Goal: Transaction & Acquisition: Purchase product/service

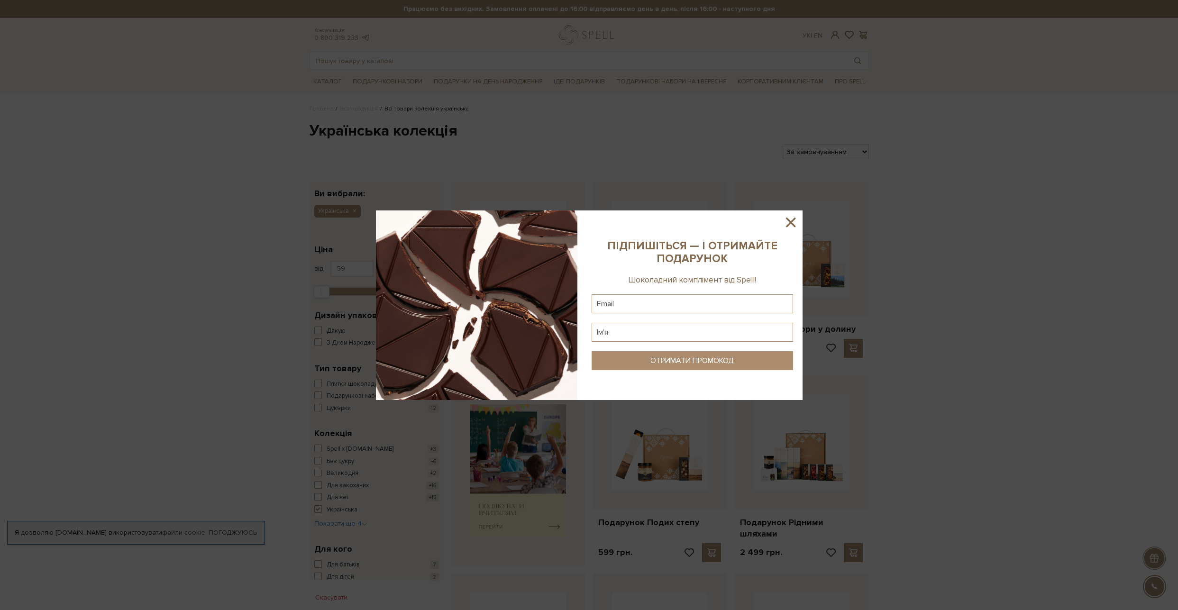
click at [305, 172] on div at bounding box center [589, 305] width 1178 height 610
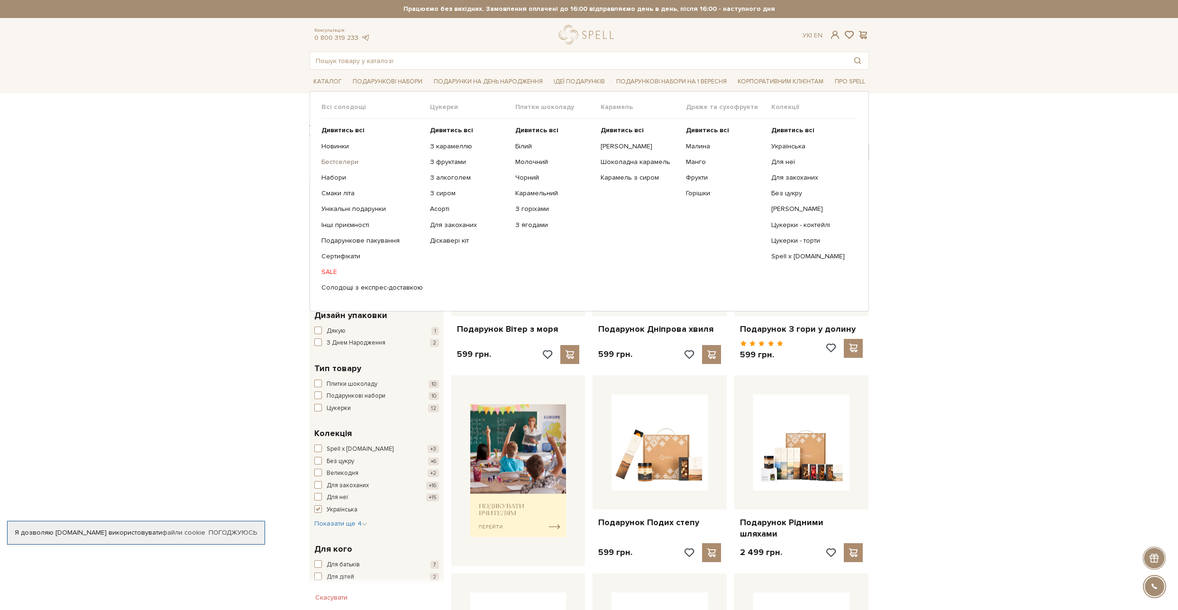
click at [336, 160] on link "Бестселери" at bounding box center [371, 162] width 101 height 9
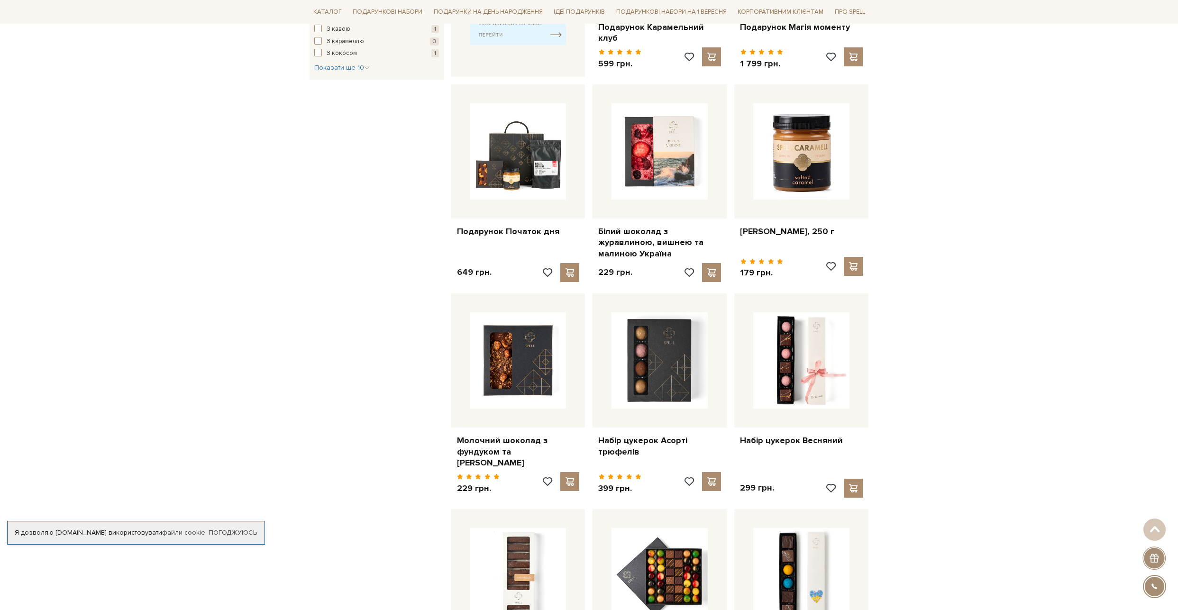
scroll to position [597, 0]
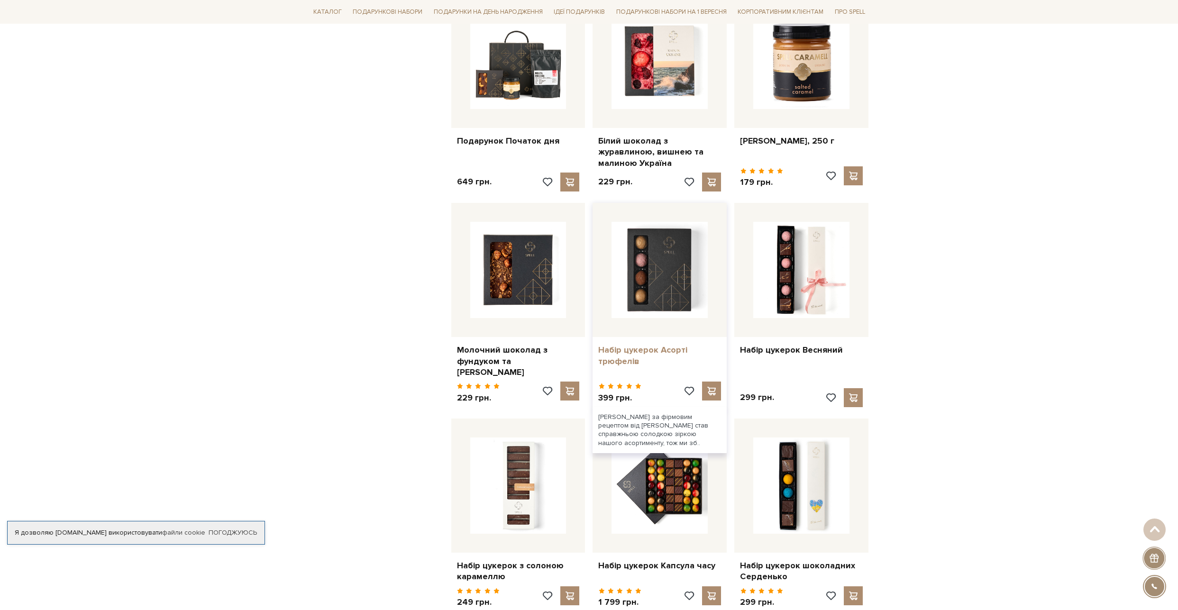
click at [635, 345] on link "Набір цукерок Асорті трюфелів" at bounding box center [659, 356] width 123 height 22
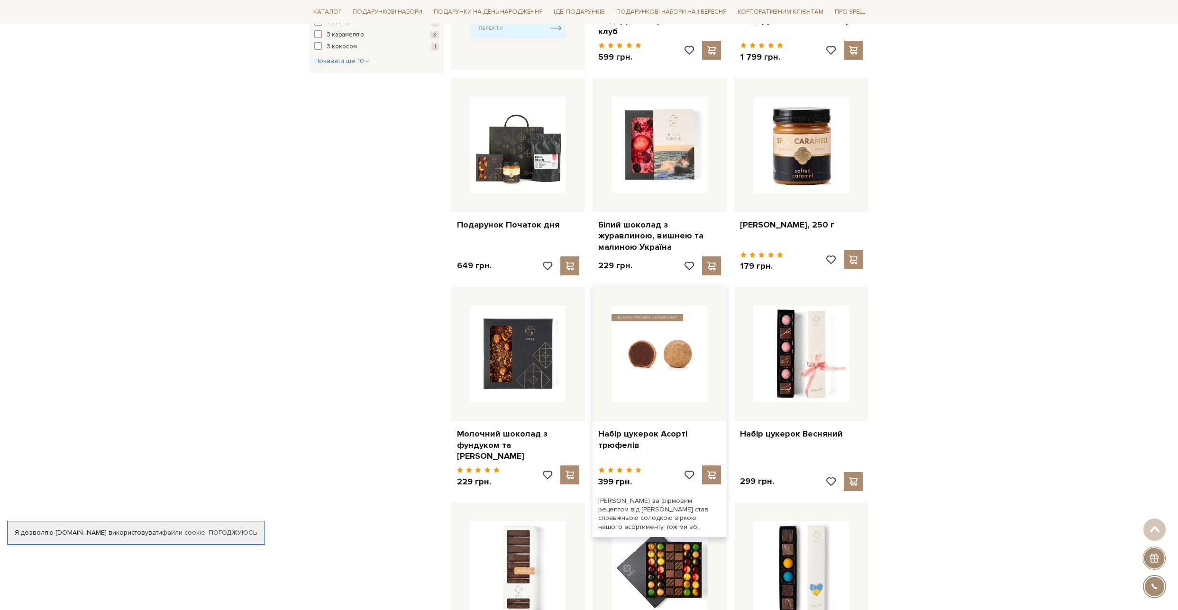
scroll to position [512, 0]
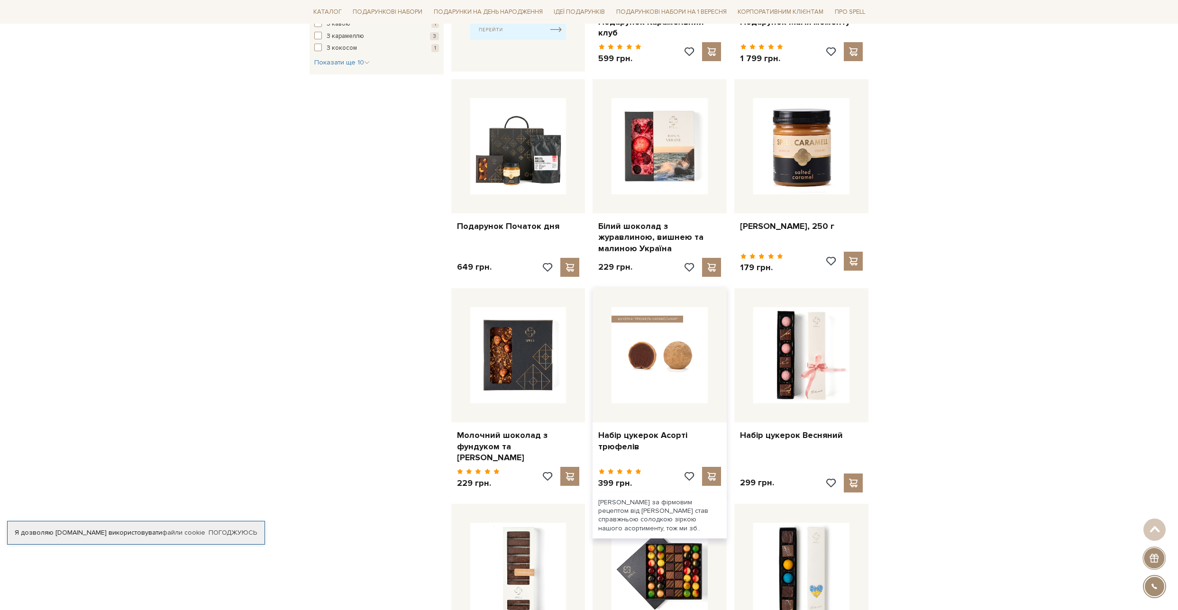
click at [660, 352] on img at bounding box center [659, 355] width 96 height 96
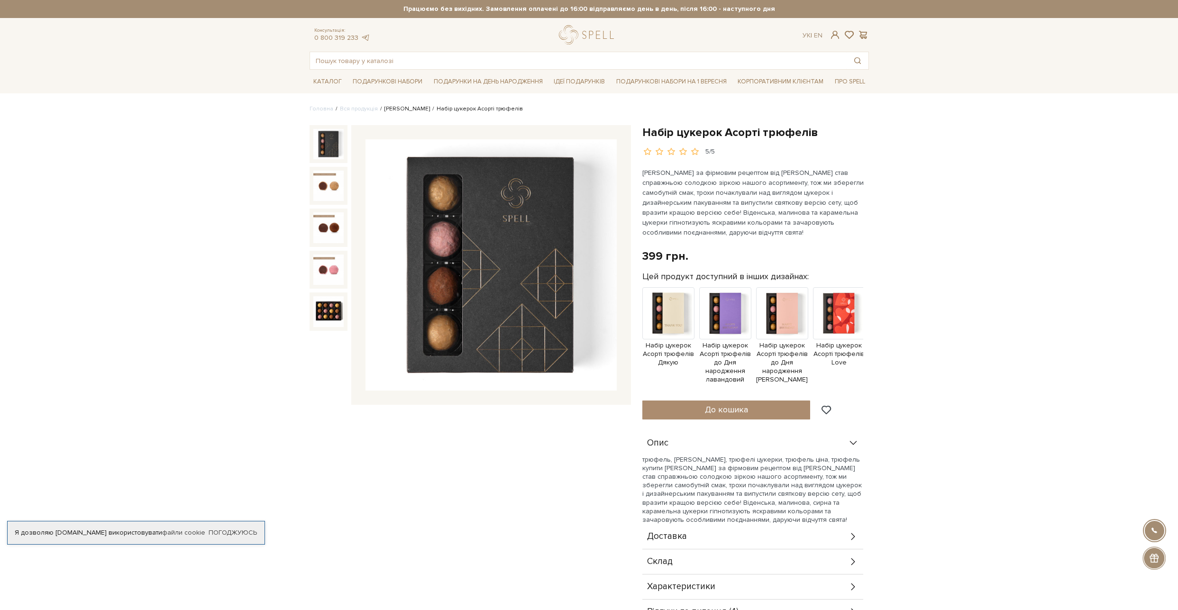
click at [391, 110] on link "Сети цукерок" at bounding box center [406, 108] width 45 height 7
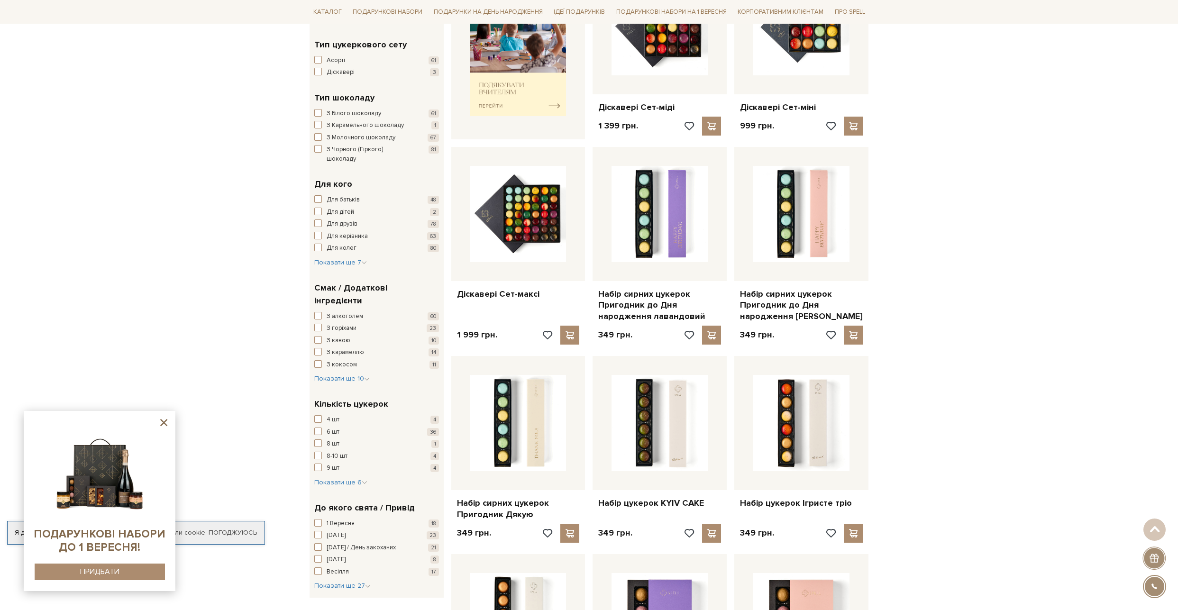
scroll to position [938, 0]
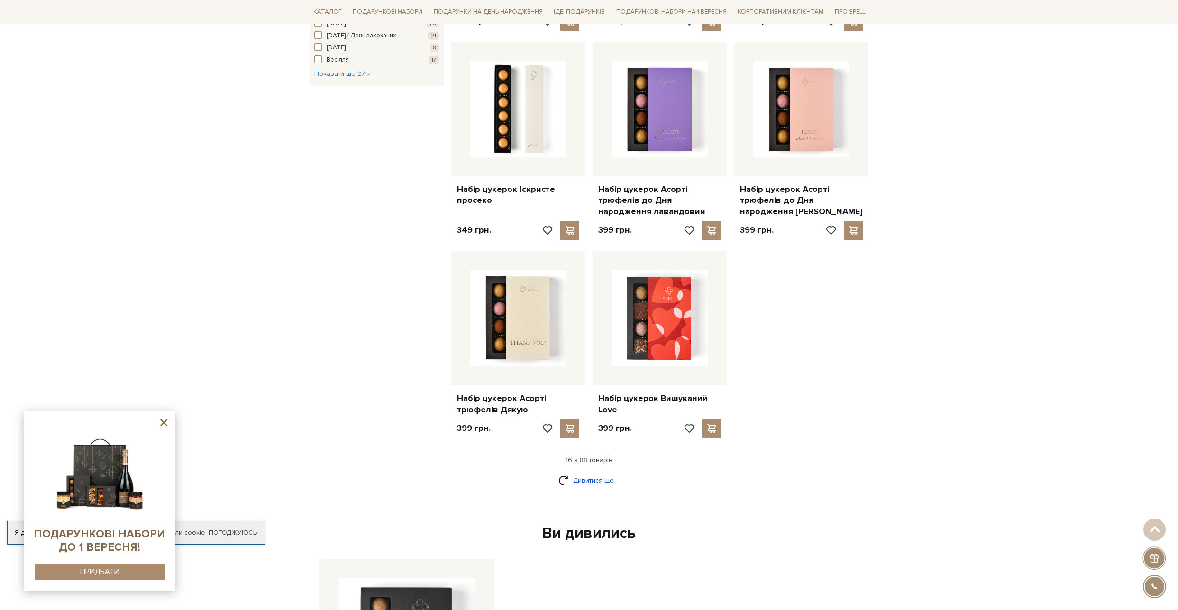
click at [600, 481] on link "Дивитися ще" at bounding box center [589, 480] width 62 height 17
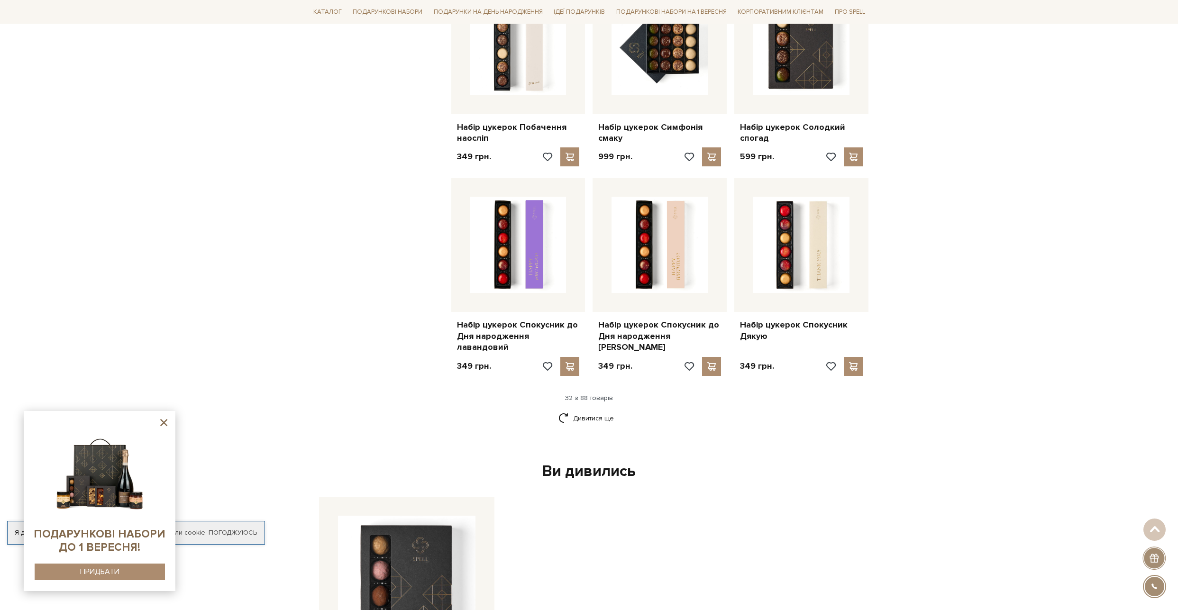
scroll to position [2047, 0]
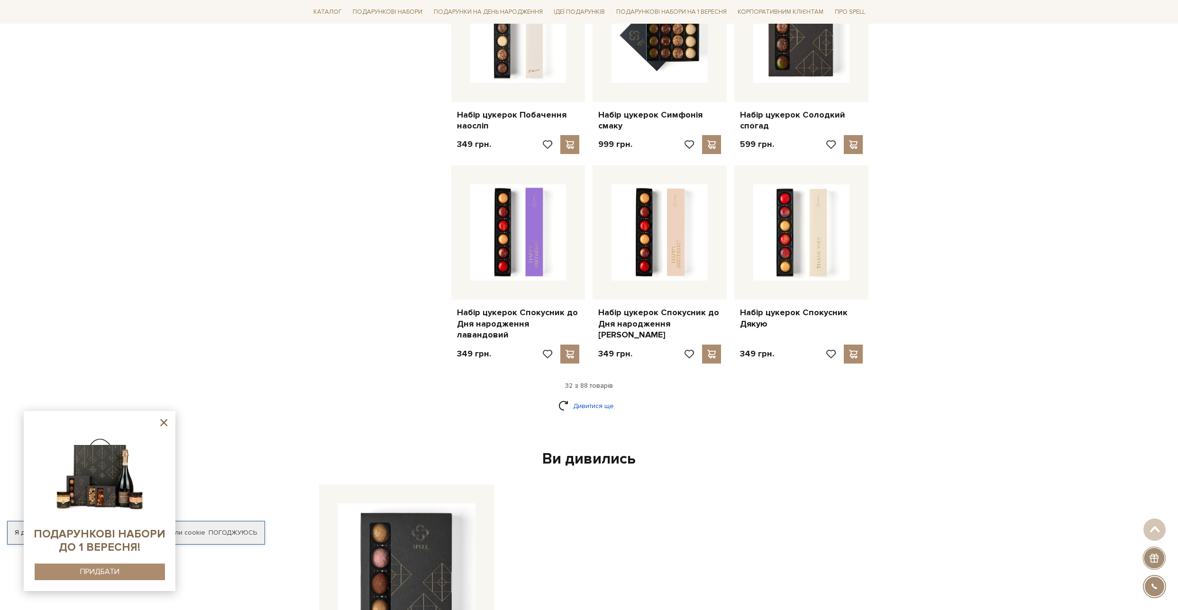
click at [603, 398] on link "Дивитися ще" at bounding box center [589, 406] width 62 height 17
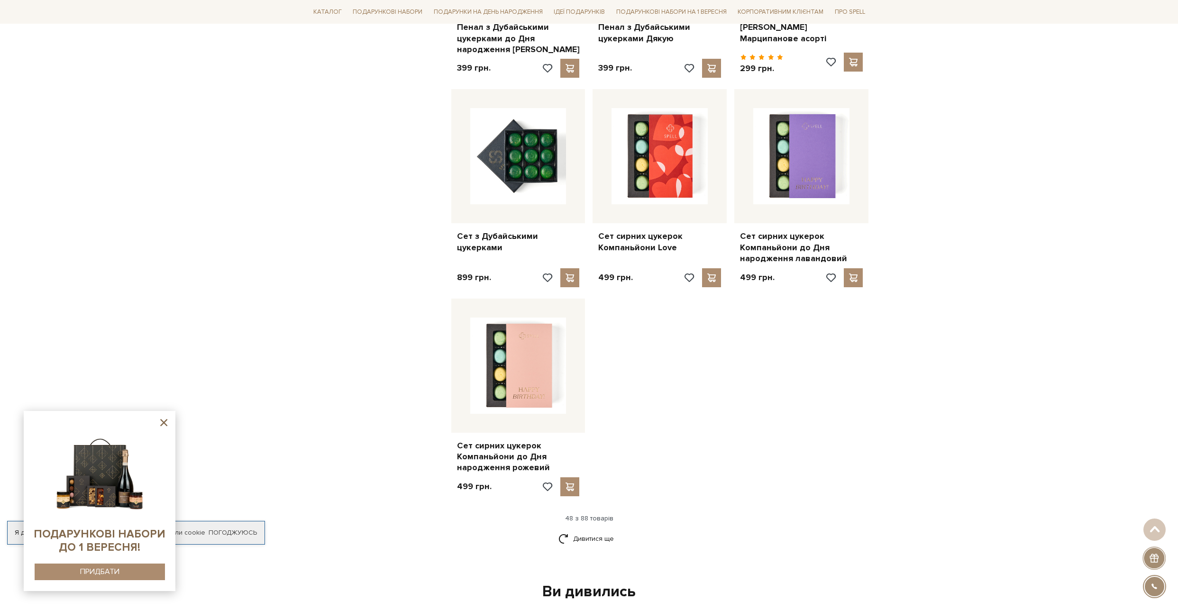
scroll to position [3327, 0]
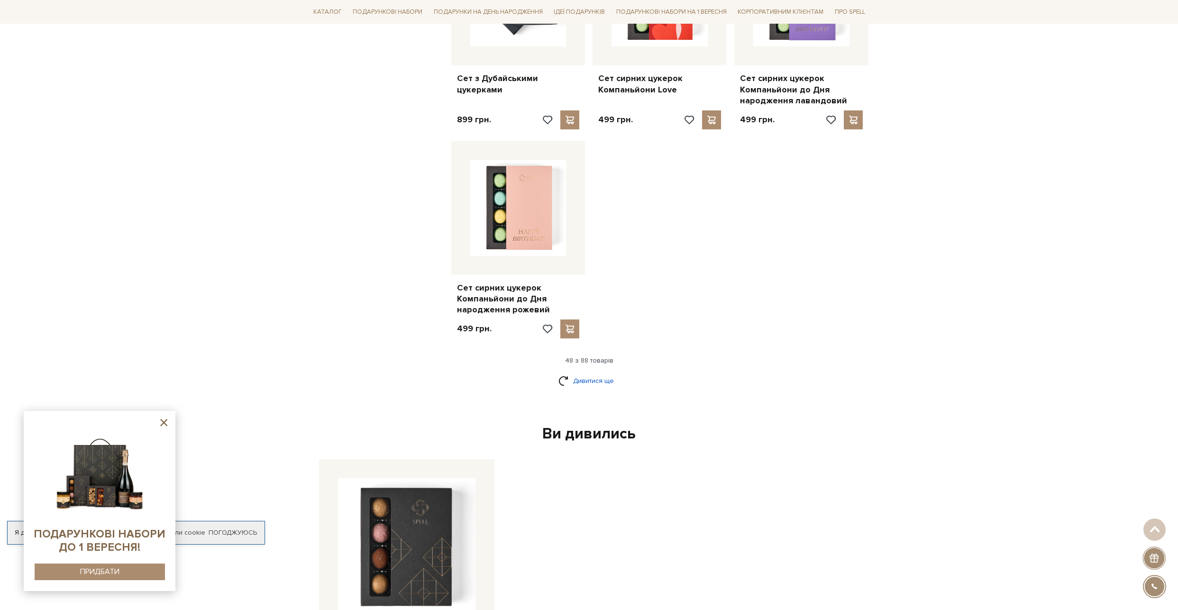
click at [591, 373] on link "Дивитися ще" at bounding box center [589, 381] width 62 height 17
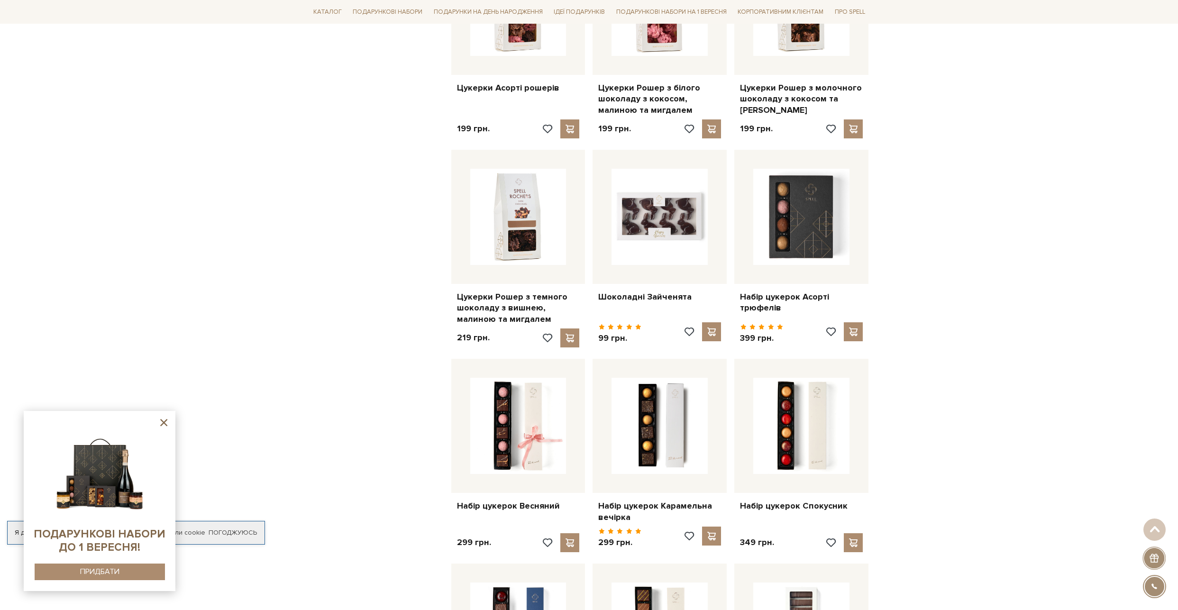
scroll to position [3754, 0]
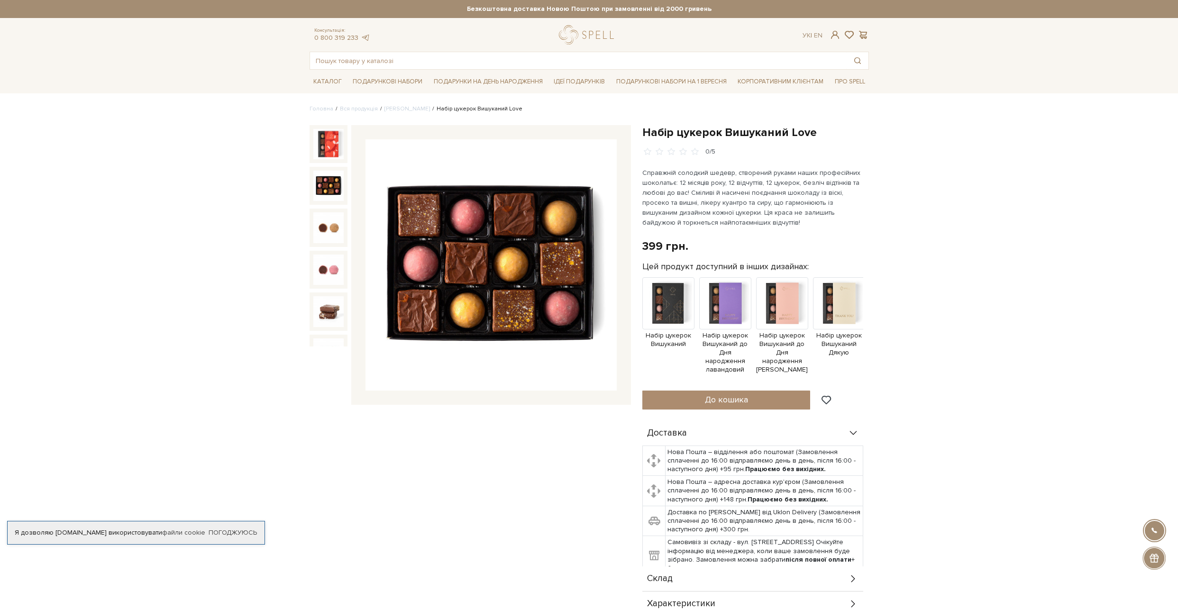
click at [330, 186] on img at bounding box center [328, 186] width 30 height 30
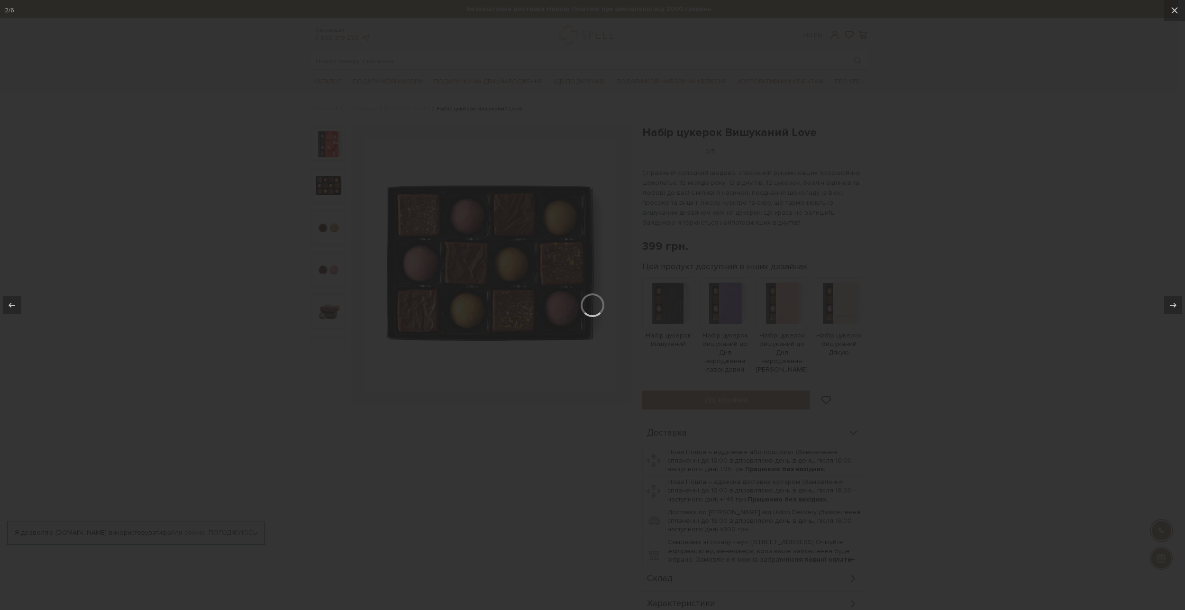
click at [985, 192] on div at bounding box center [592, 305] width 1185 height 610
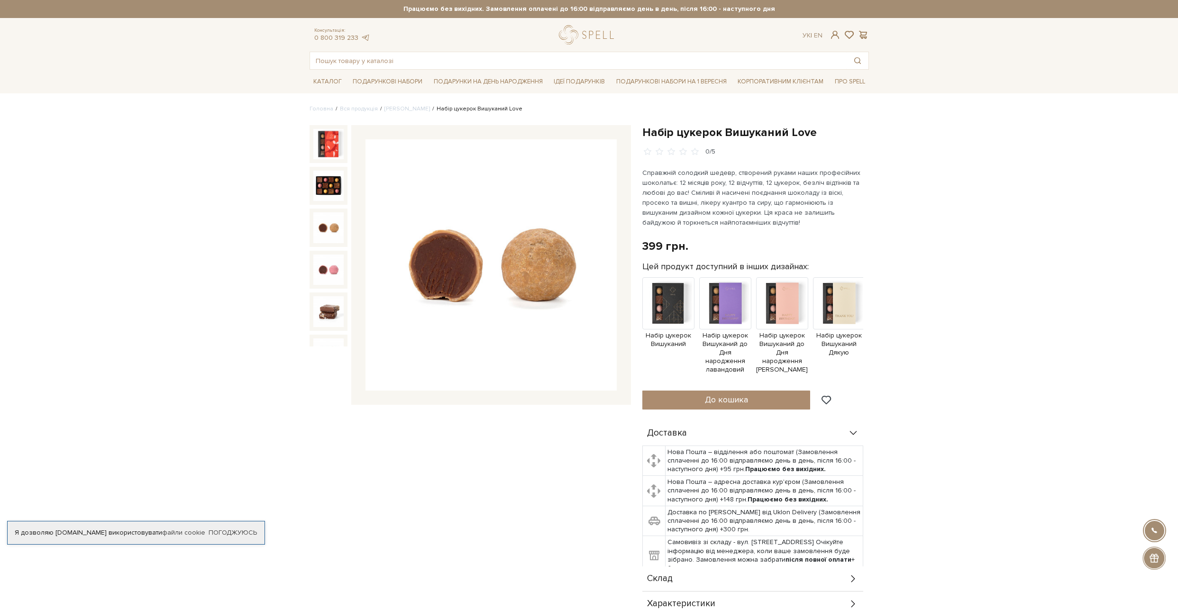
click at [331, 221] on img at bounding box center [328, 227] width 30 height 30
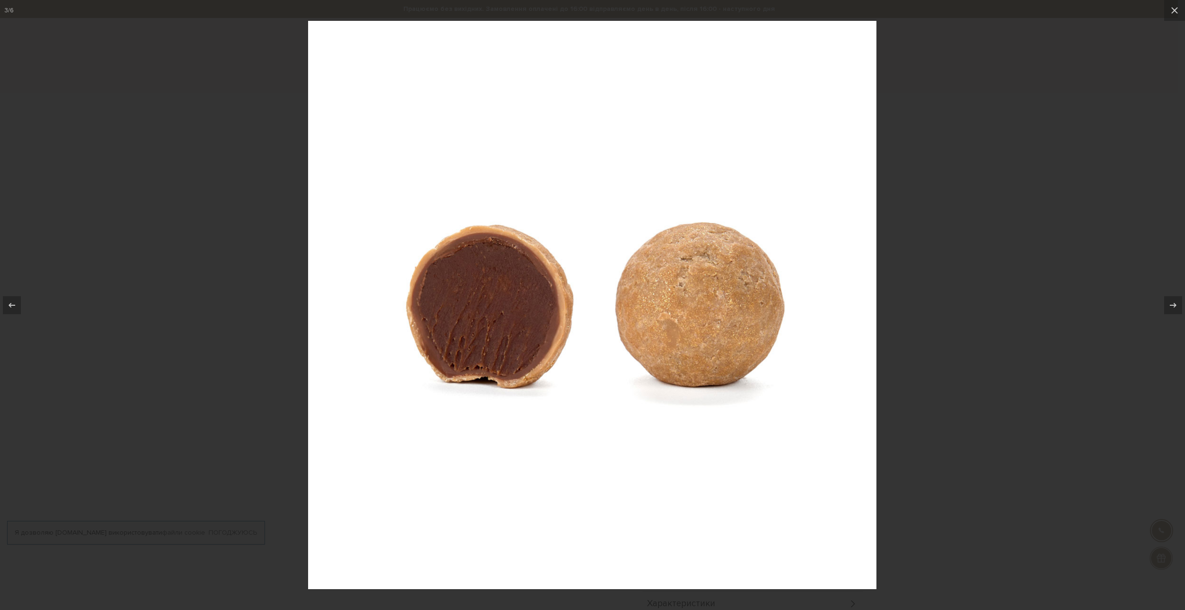
click at [252, 273] on div at bounding box center [592, 305] width 1185 height 610
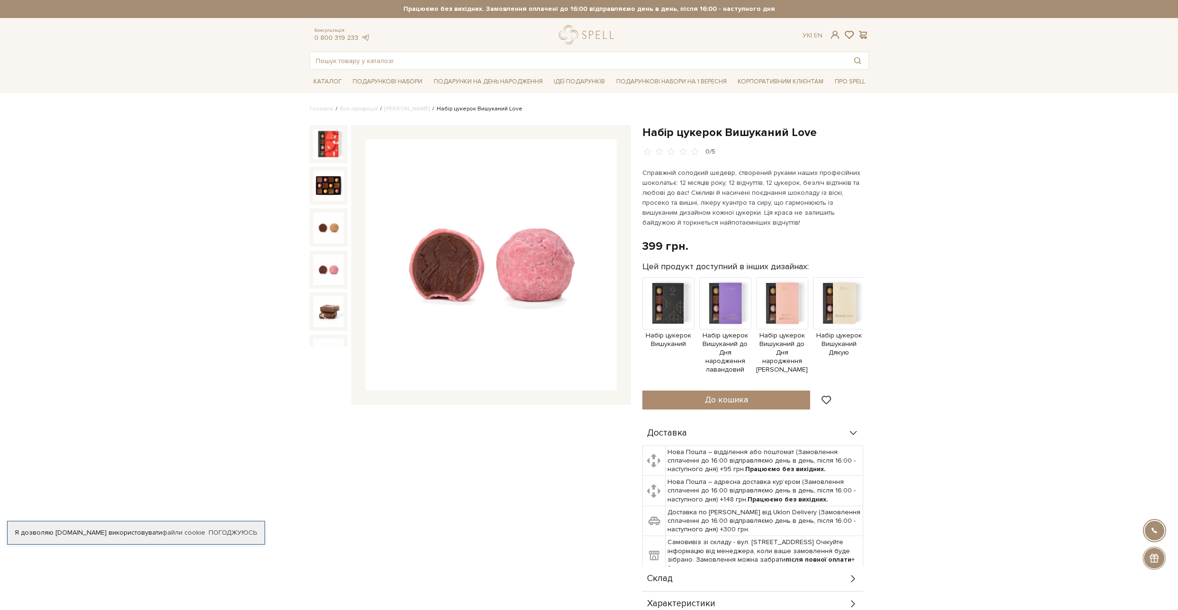
click at [331, 264] on img at bounding box center [328, 270] width 30 height 30
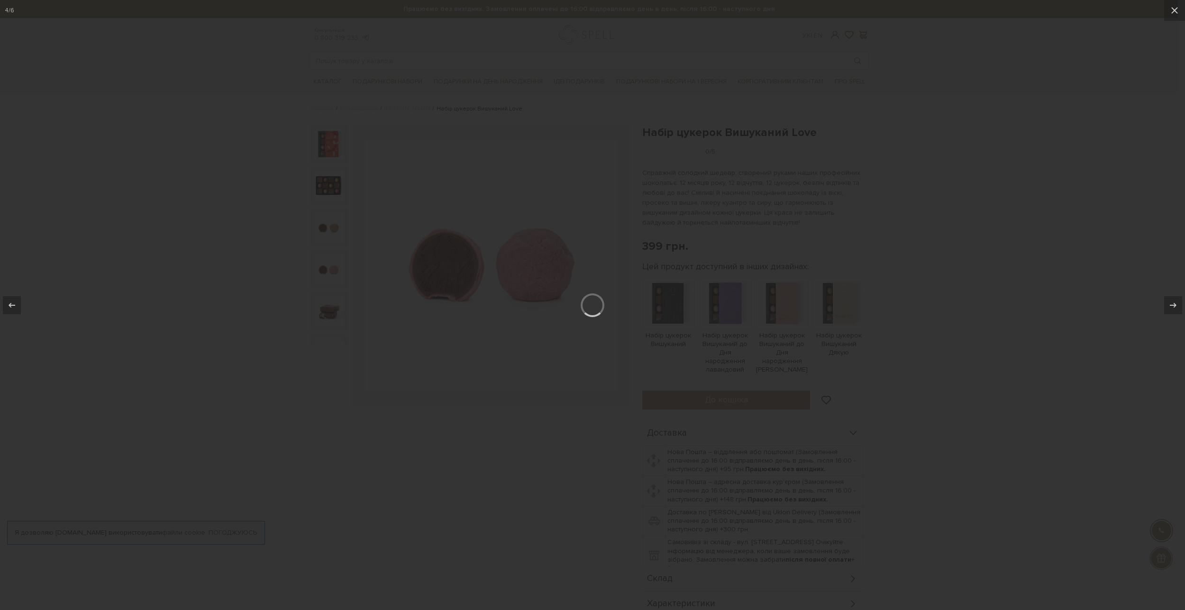
click at [1023, 279] on div at bounding box center [592, 305] width 1185 height 610
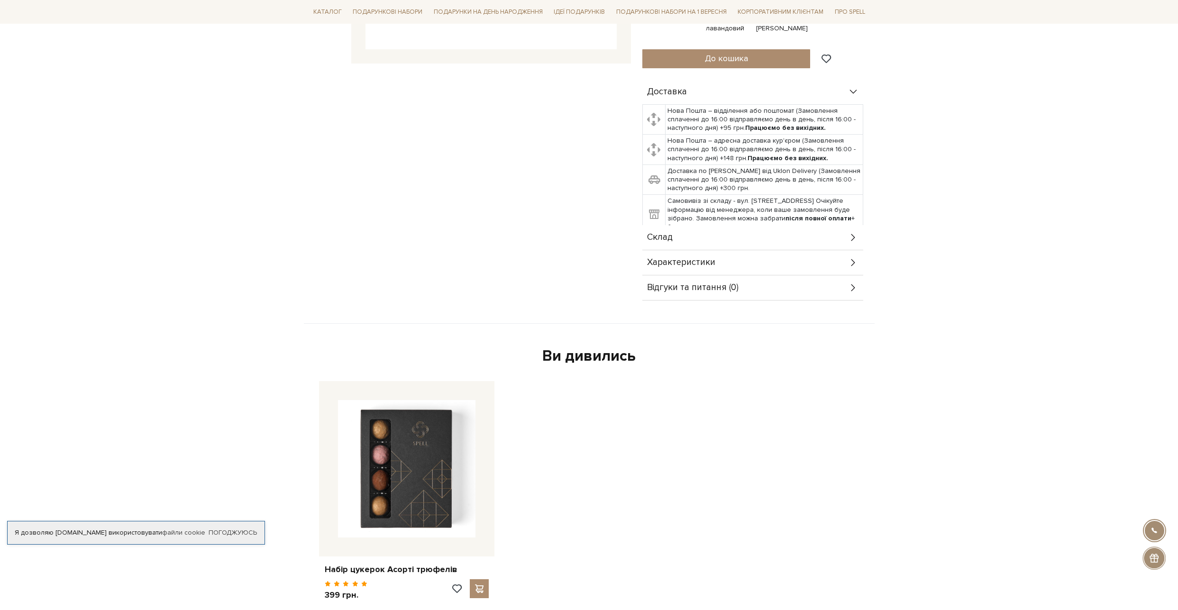
scroll to position [171, 0]
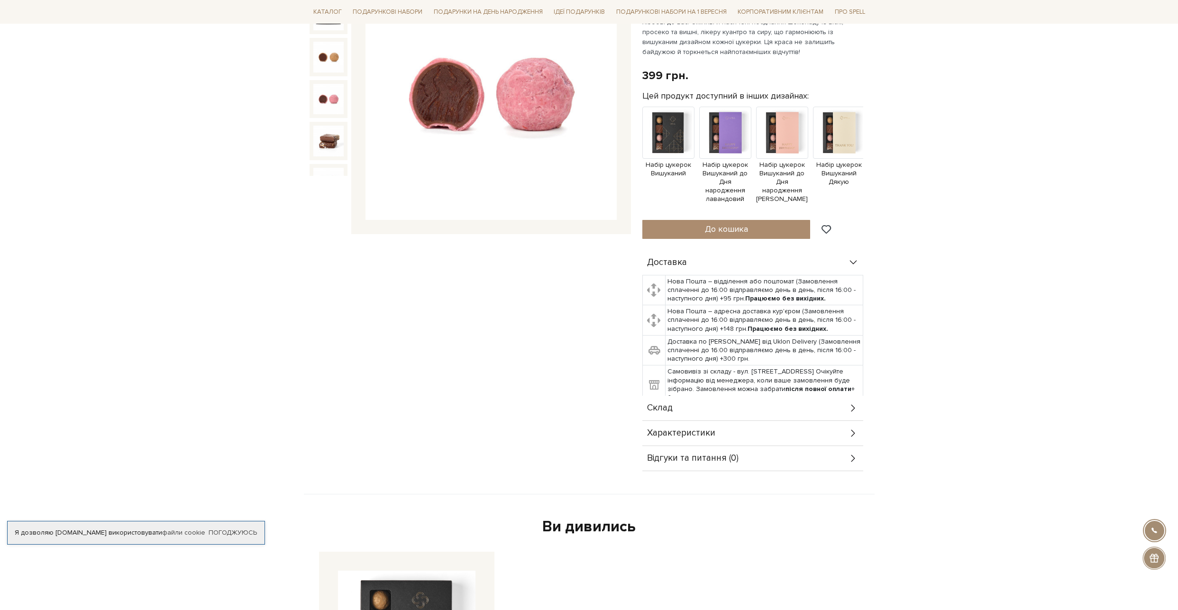
click at [714, 422] on div "Характеристики" at bounding box center [752, 433] width 221 height 25
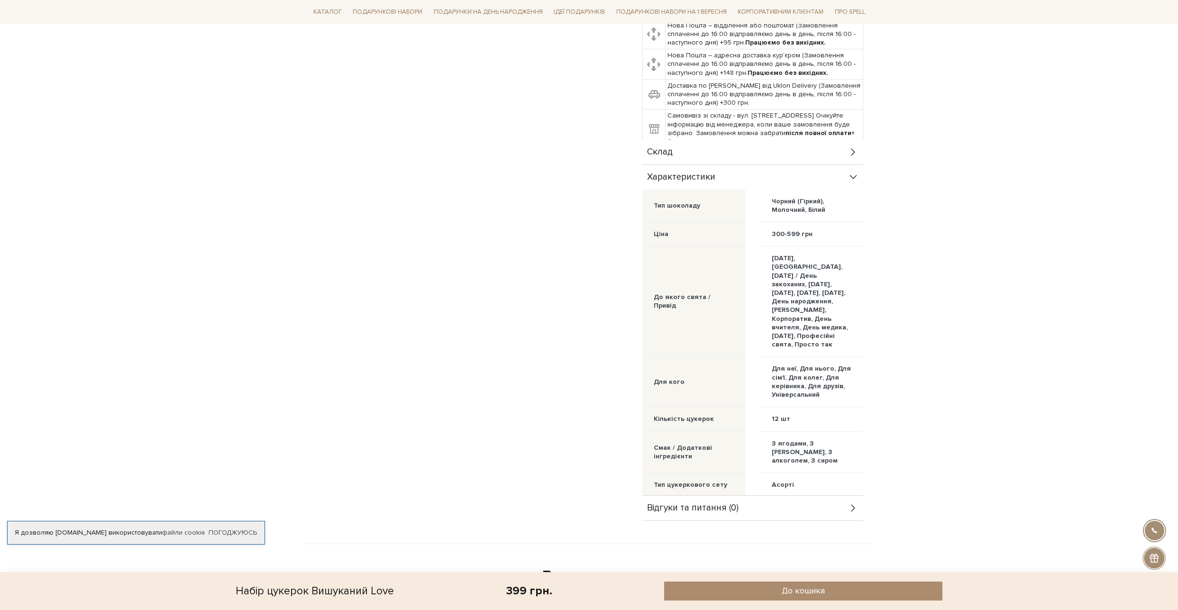
scroll to position [0, 0]
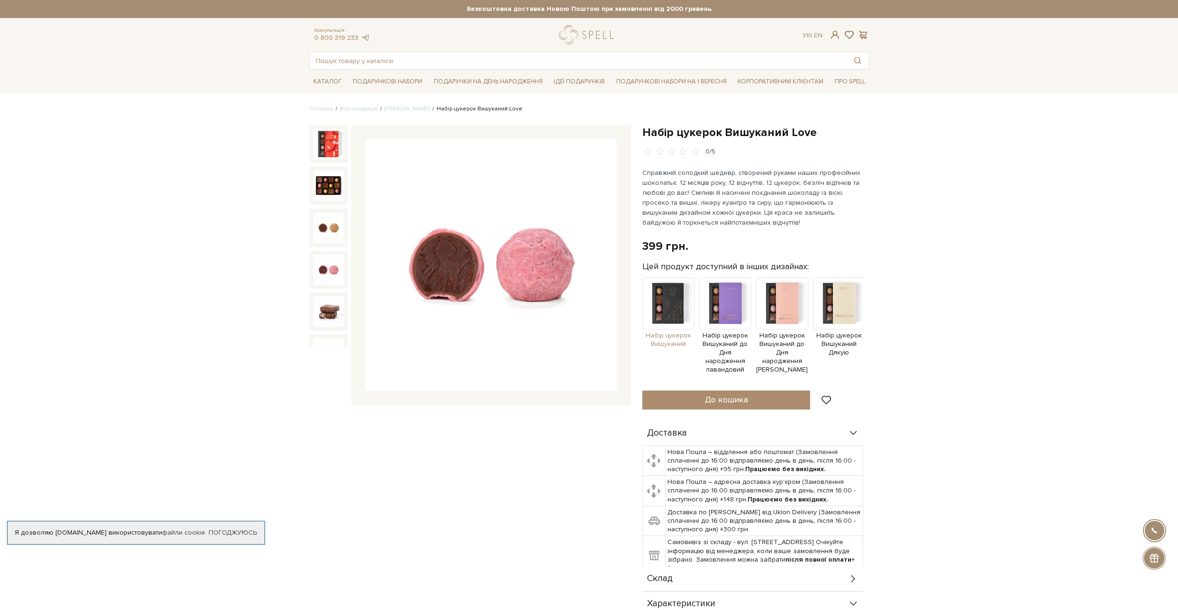
click at [686, 305] on img at bounding box center [668, 303] width 52 height 52
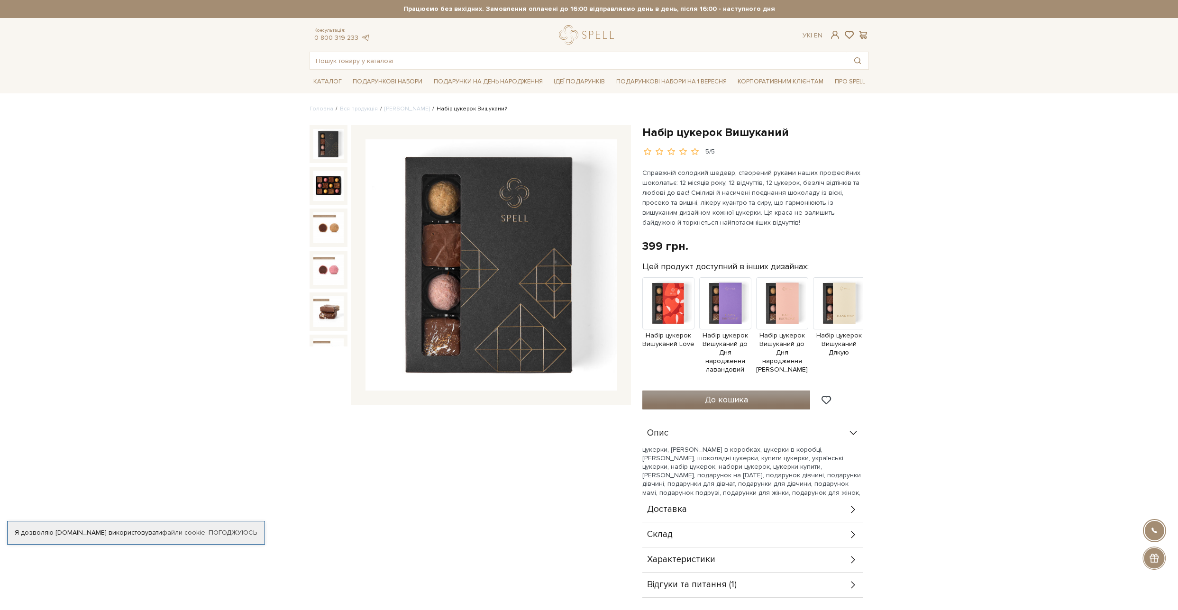
click at [751, 391] on button "До кошика" at bounding box center [726, 400] width 168 height 19
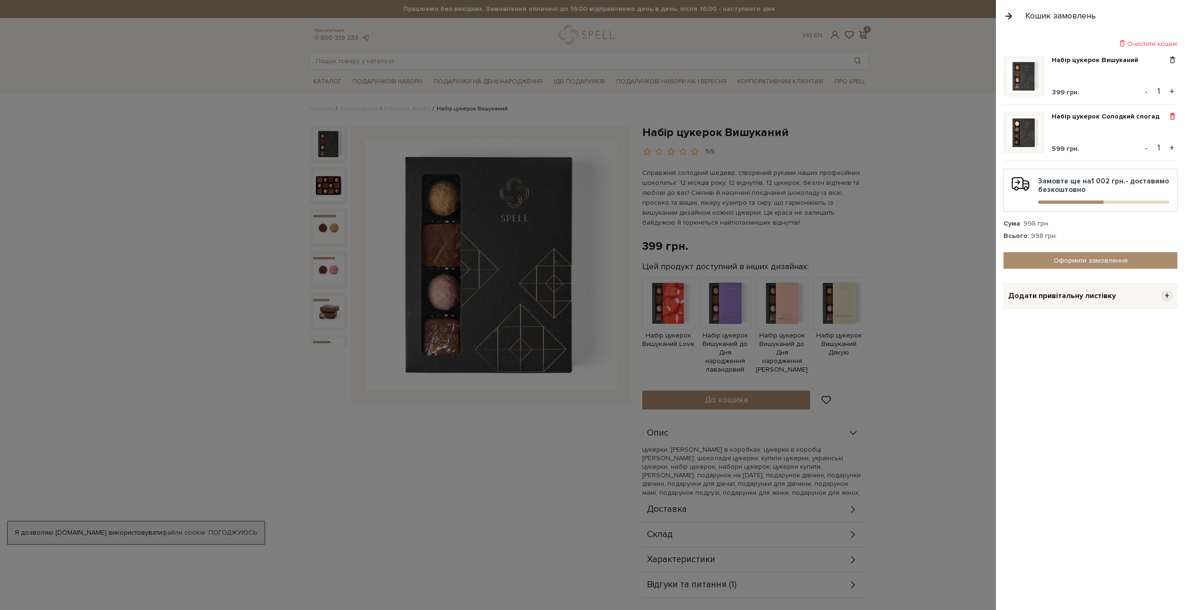
click at [1171, 117] on span at bounding box center [1172, 116] width 10 height 9
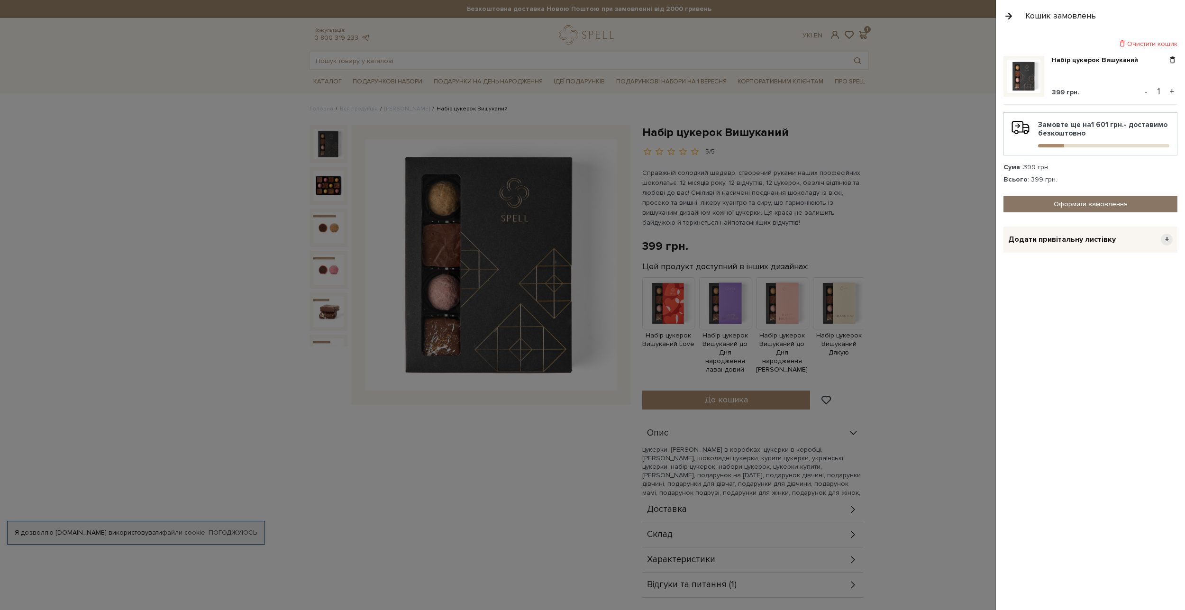
click at [1091, 205] on link "Оформити замовлення" at bounding box center [1090, 204] width 174 height 17
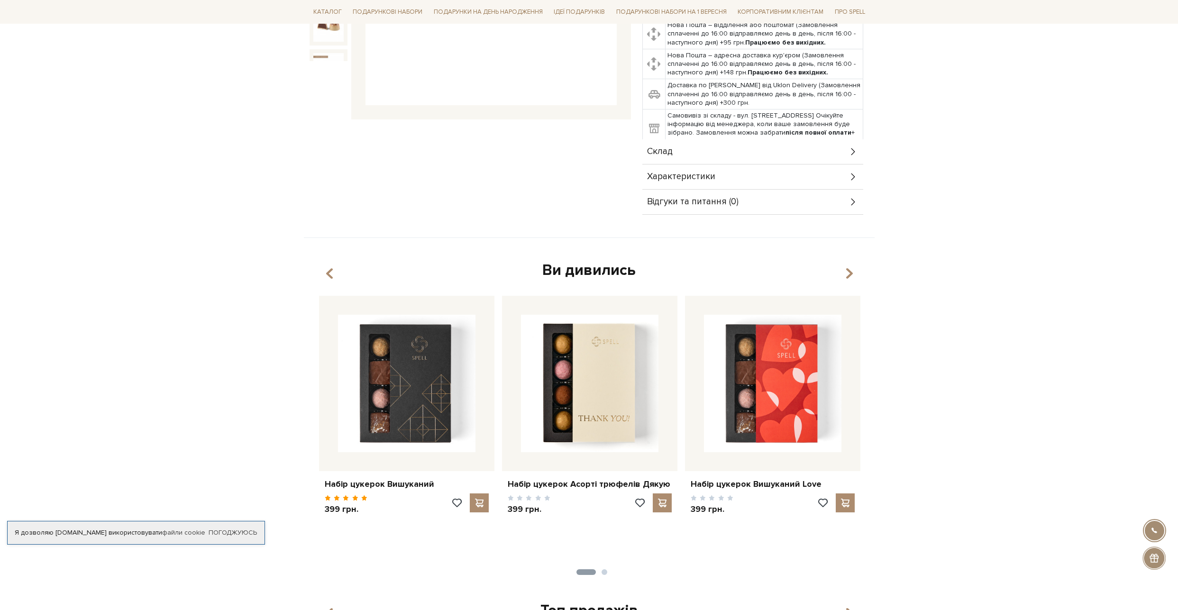
scroll to position [171, 0]
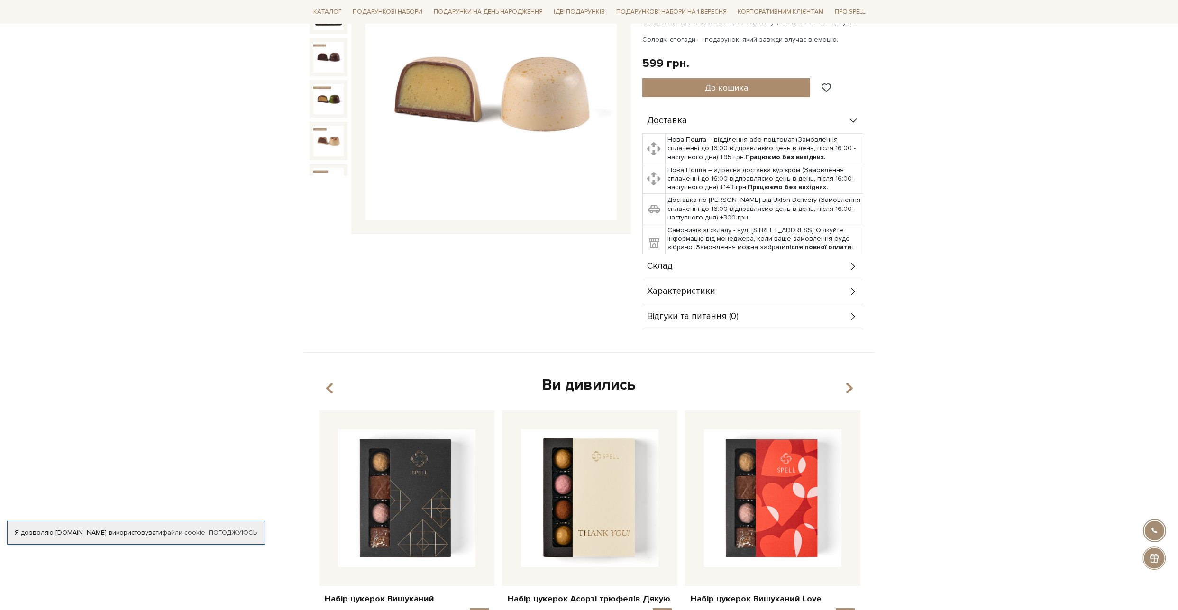
click at [679, 284] on div "Характеристики" at bounding box center [752, 291] width 221 height 25
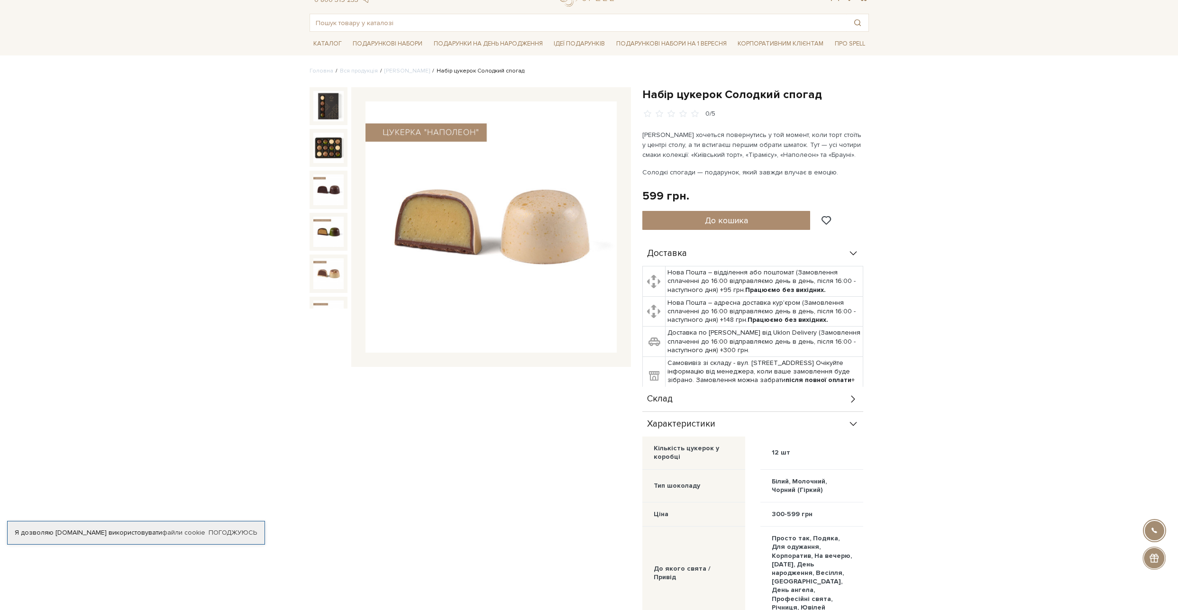
scroll to position [0, 0]
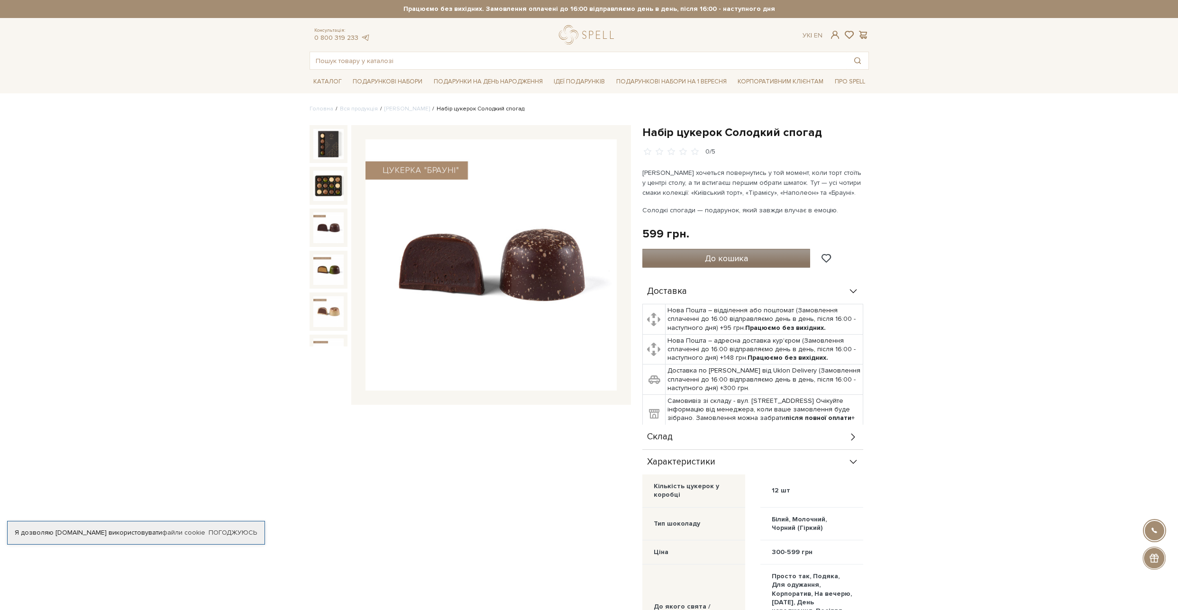
click at [718, 258] on span "До кошика" at bounding box center [726, 258] width 43 height 10
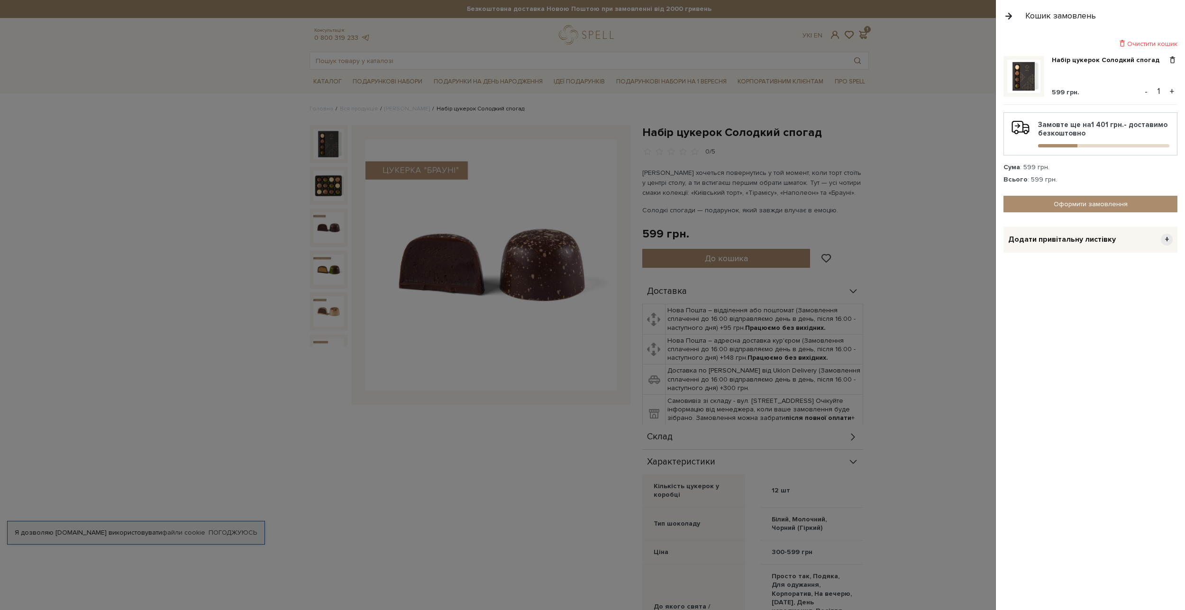
click at [895, 183] on div at bounding box center [592, 305] width 1185 height 610
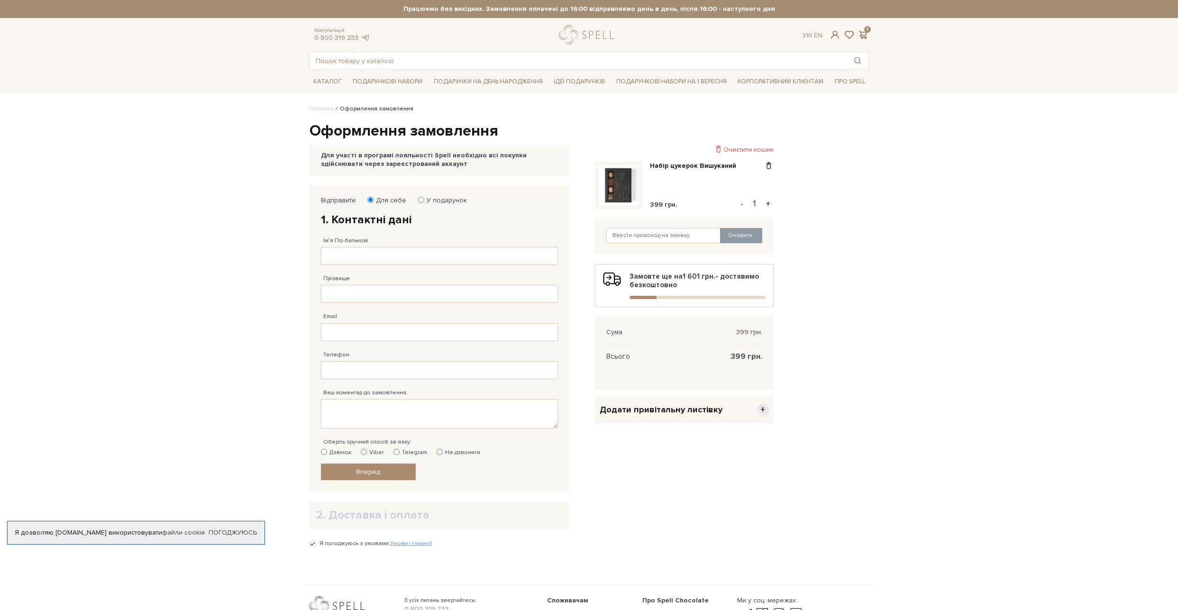
click at [770, 205] on button "+" at bounding box center [768, 204] width 11 height 14
type input "3"
click at [365, 258] on input "Ім'я По-батькові" at bounding box center [439, 256] width 237 height 18
click at [226, 336] on body "Подарункові набори SALE Корпоративним клієнтам Доставка і оплата Консультація: …" at bounding box center [589, 343] width 1178 height 686
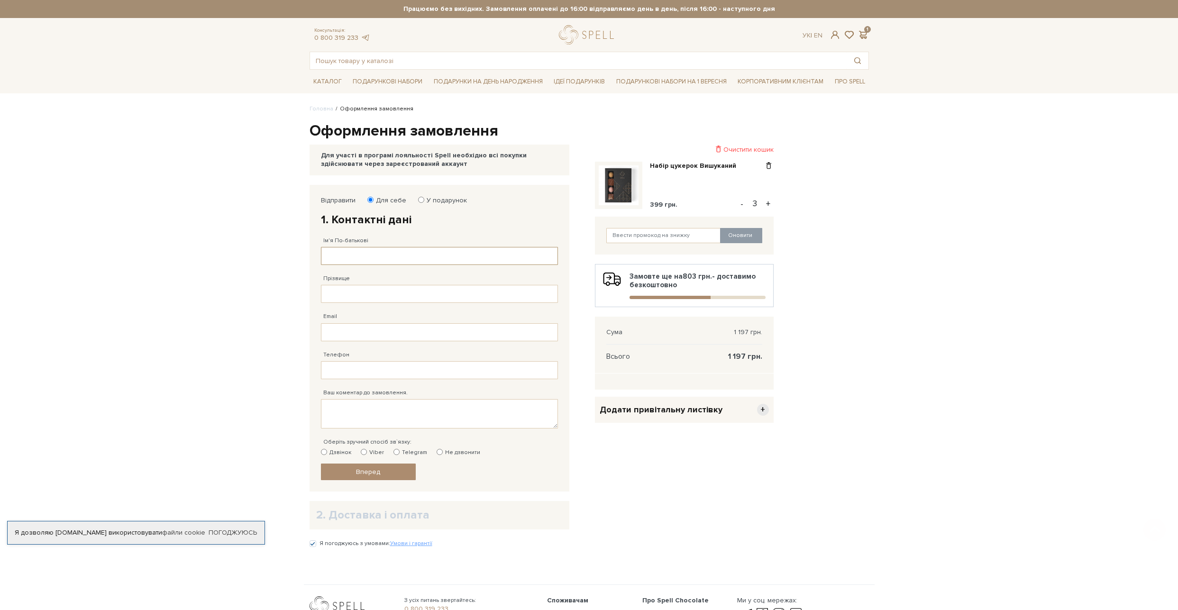
click at [365, 251] on input "Ім'я По-батькові" at bounding box center [439, 256] width 237 height 18
type input "H"
type input "Римар"
click at [365, 251] on input "Римар" at bounding box center [439, 256] width 237 height 18
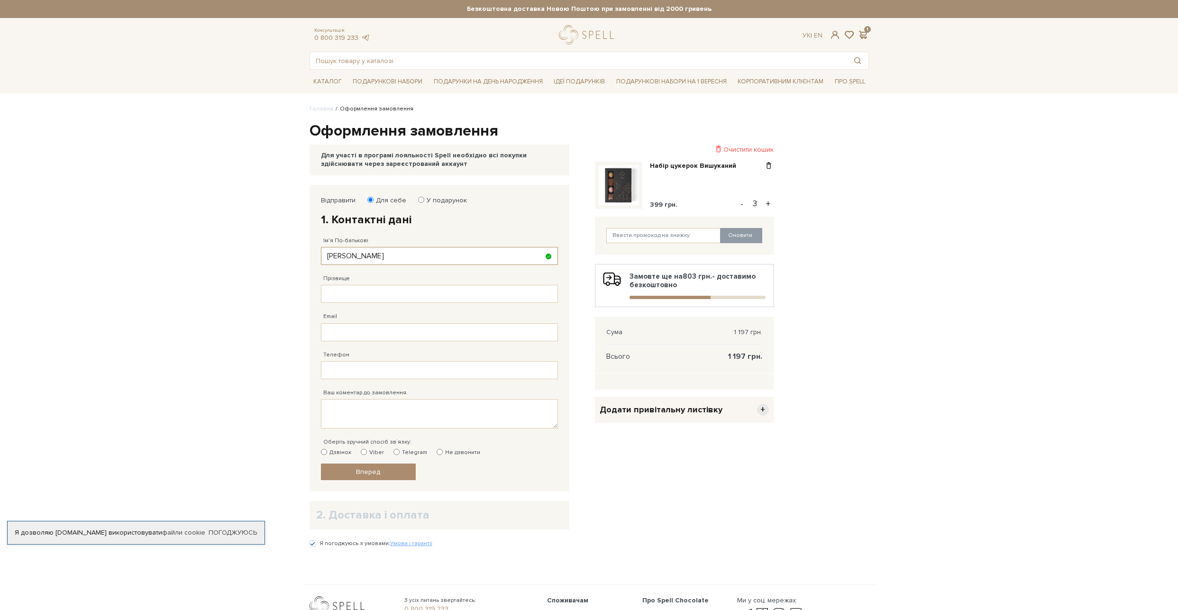
type input "Людмила Петрівна"
click at [366, 295] on input "Прізвище" at bounding box center [439, 294] width 237 height 18
type input "О"
type input "Римар"
click at [362, 327] on input "Email" at bounding box center [439, 332] width 237 height 18
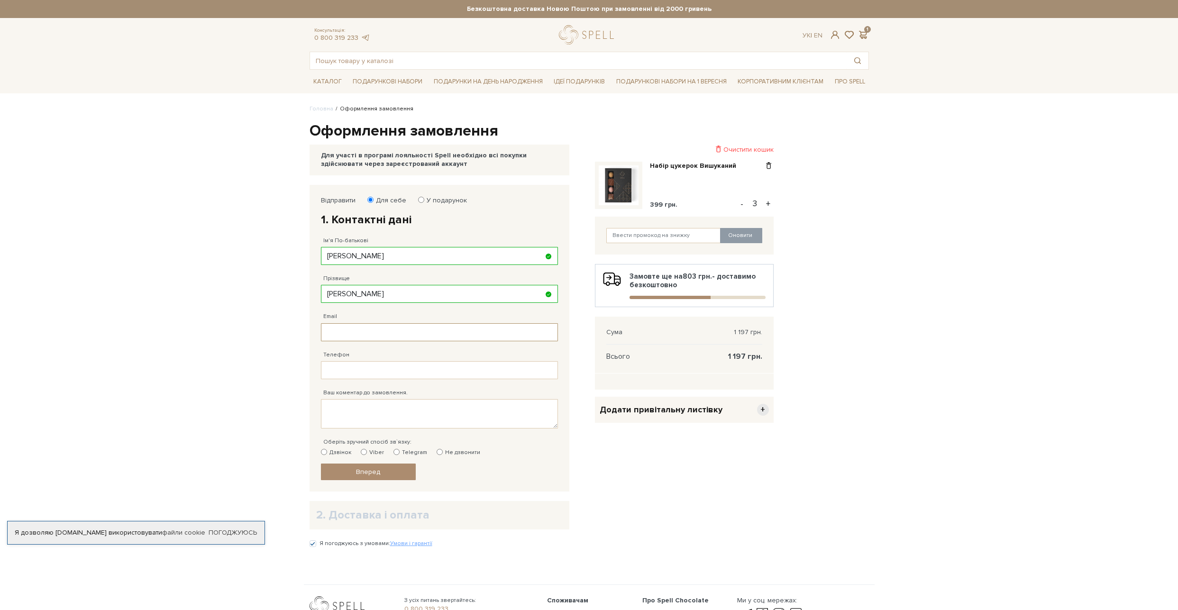
type input "roman.esent@gmail.com"
click at [353, 368] on input "Телефон" at bounding box center [439, 370] width 237 height 18
type input "38 (095) 576 33 57"
drag, startPoint x: 364, startPoint y: 368, endPoint x: 379, endPoint y: 370, distance: 15.3
click at [379, 370] on input "38 (095) 576 33 57" at bounding box center [439, 370] width 237 height 18
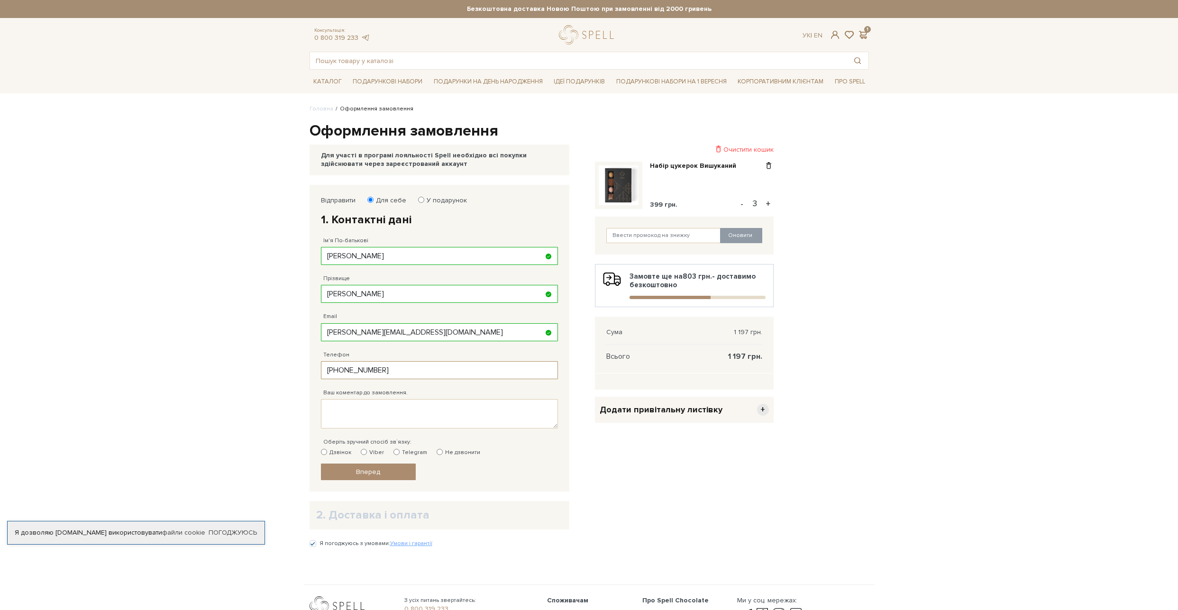
click at [399, 367] on input "38 (095) 576 33 57" at bounding box center [439, 370] width 237 height 18
click at [339, 452] on label "Дзвінок" at bounding box center [336, 452] width 30 height 9
click at [327, 452] on input "Дзвінок" at bounding box center [324, 452] width 6 height 6
radio input "true"
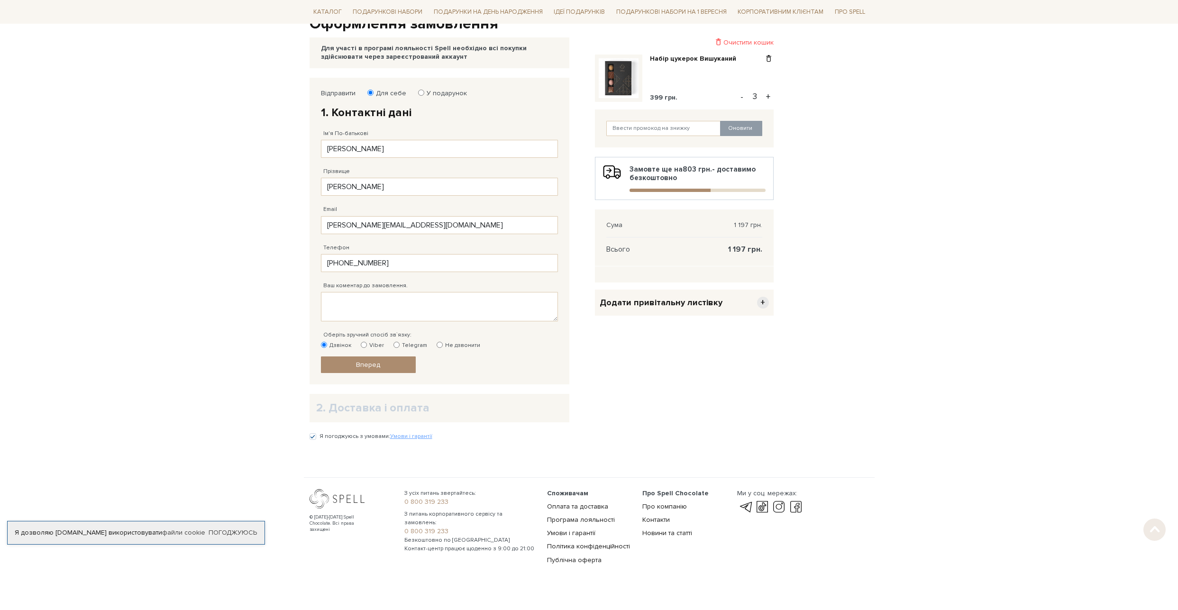
scroll to position [123, 0]
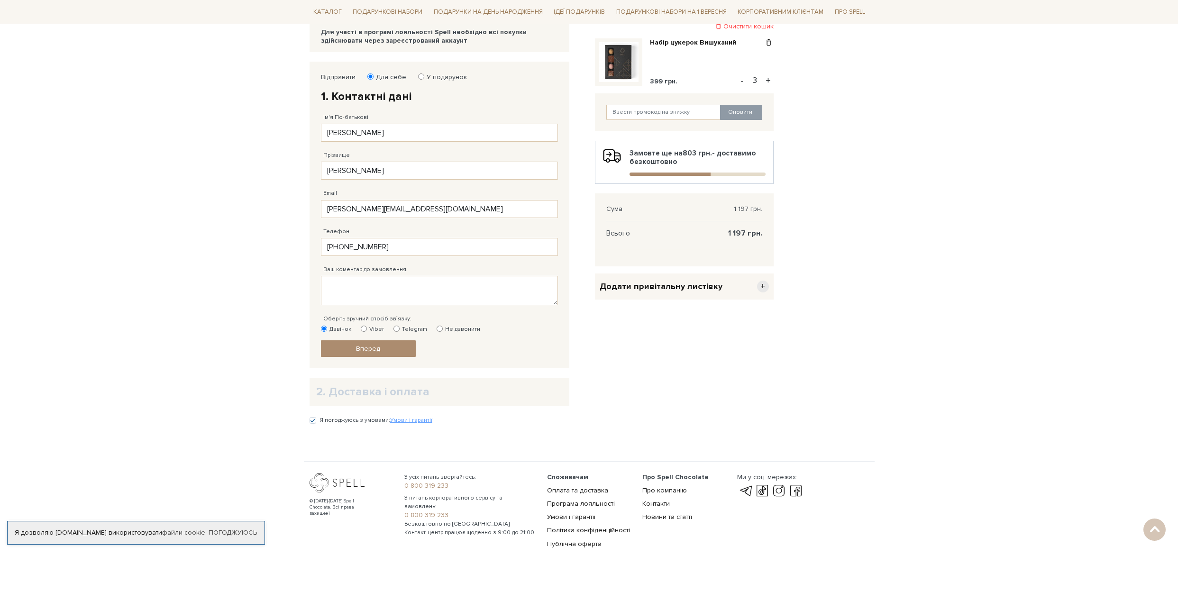
click at [444, 330] on label "Не дзвонити" at bounding box center [458, 329] width 44 height 9
click at [443, 330] on input "Не дзвонити" at bounding box center [439, 329] width 6 height 6
radio input "true"
click at [377, 348] on span "Вперед" at bounding box center [368, 349] width 24 height 8
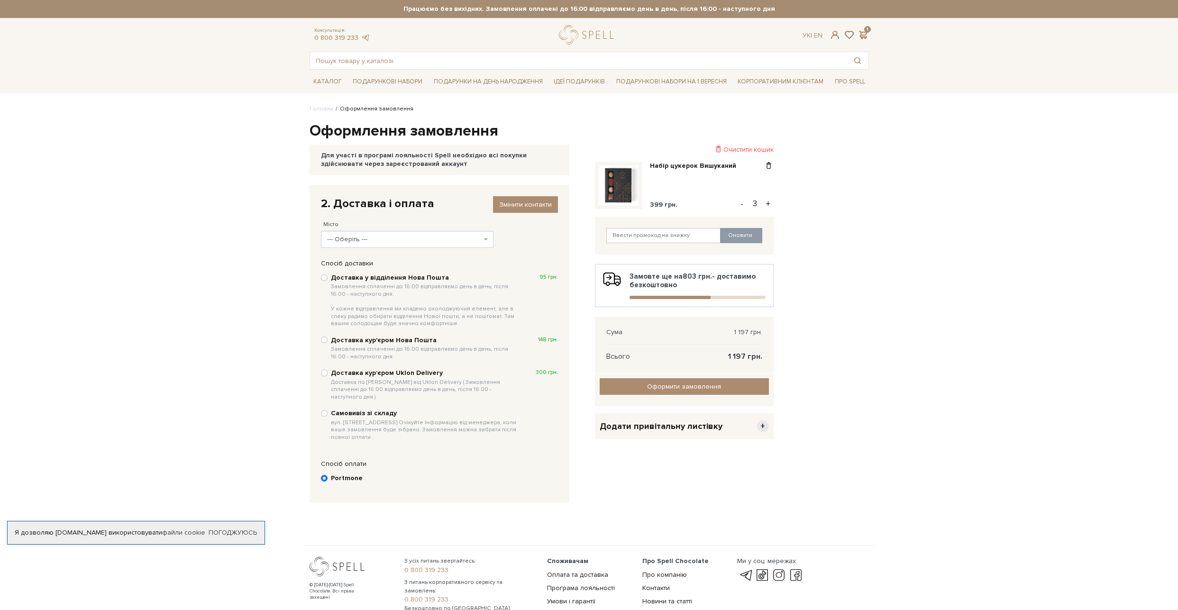
click at [400, 276] on b "Доставка у відділення Нова Пошта Замовлення сплаченні до 16:00 відправляємо ден…" at bounding box center [425, 300] width 189 height 54
click at [327, 276] on input "Доставка у відділення Нова Пошта Замовлення сплаченні до 16:00 відправляємо ден…" at bounding box center [324, 277] width 7 height 7
radio input "true"
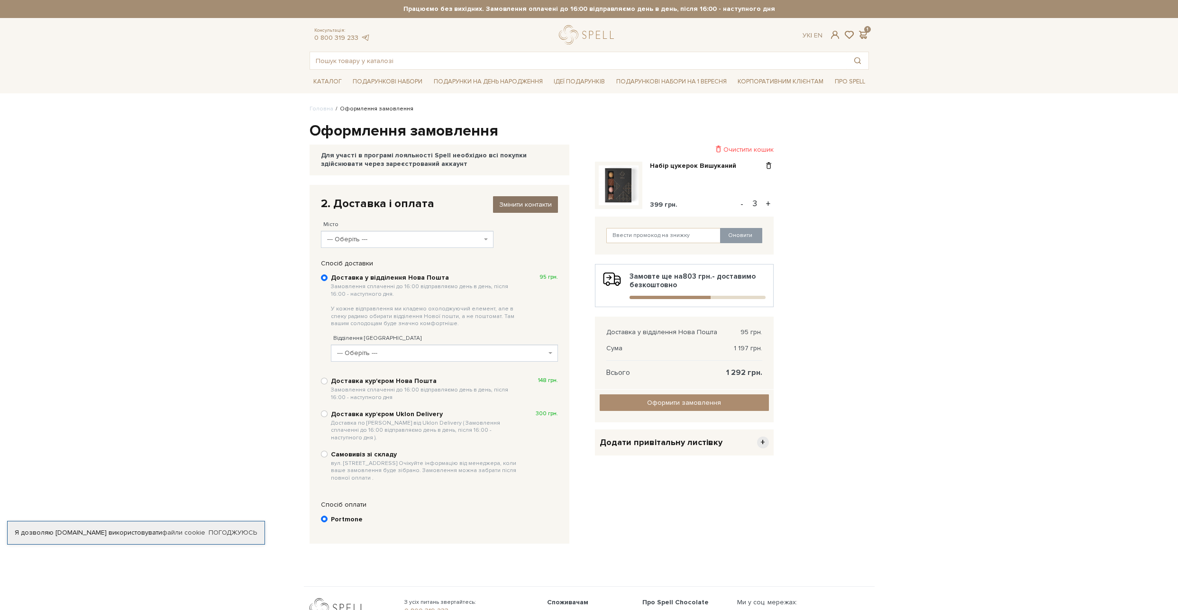
click at [513, 209] on link "Змінити контакти" at bounding box center [525, 204] width 65 height 17
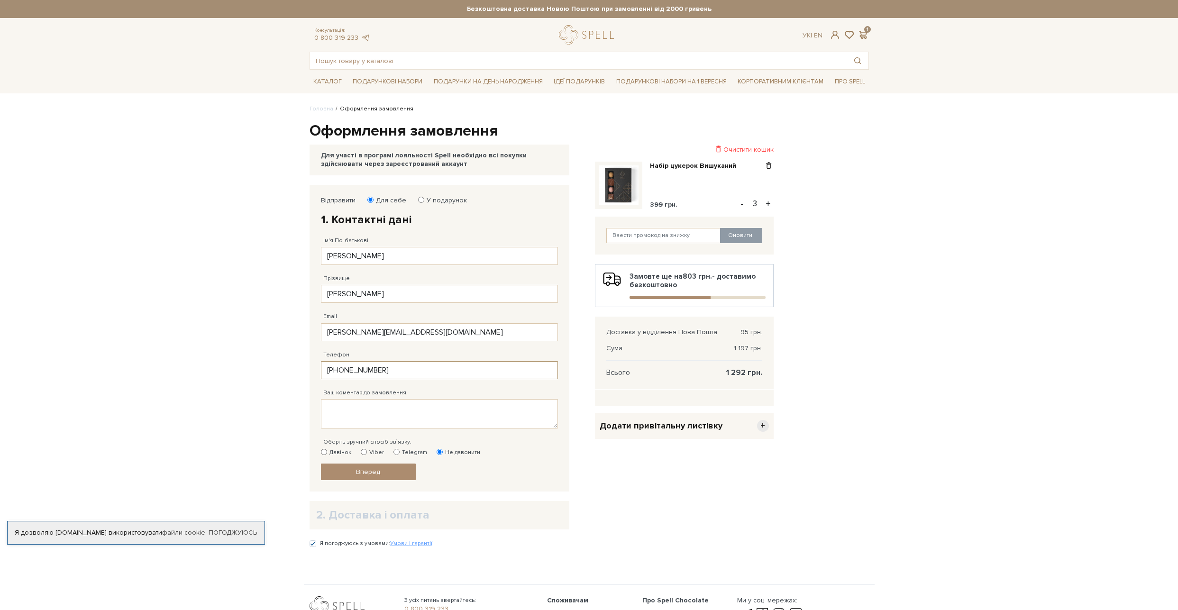
click at [356, 370] on input "38 (095) 576 33 57" at bounding box center [439, 370] width 237 height 18
click at [396, 473] on link "Вперед" at bounding box center [368, 472] width 95 height 17
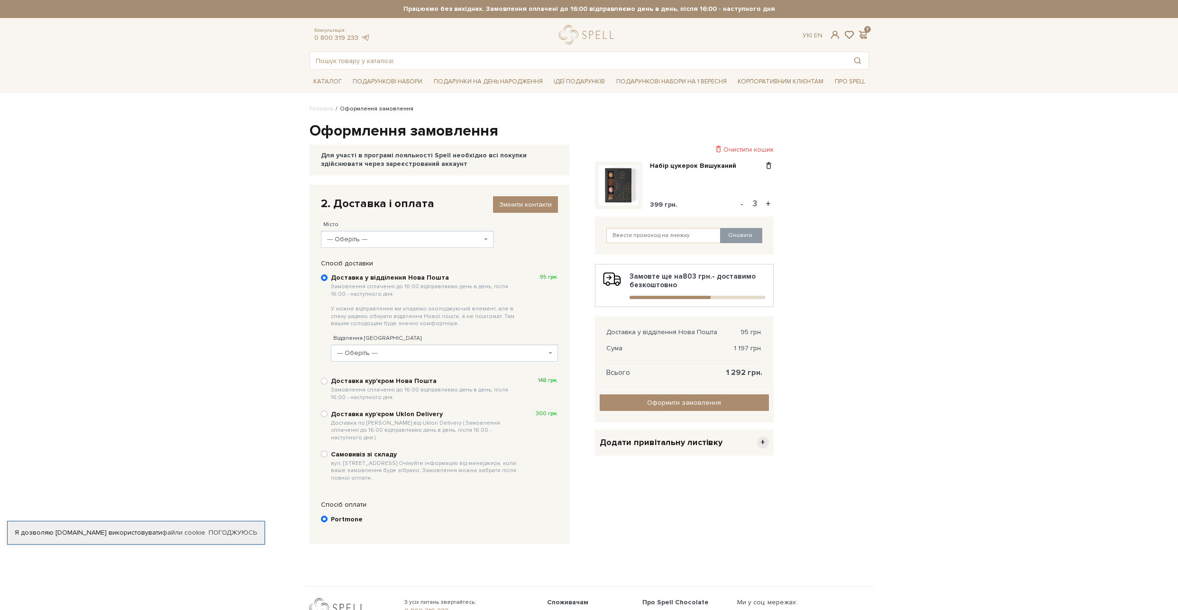
scroll to position [118, 0]
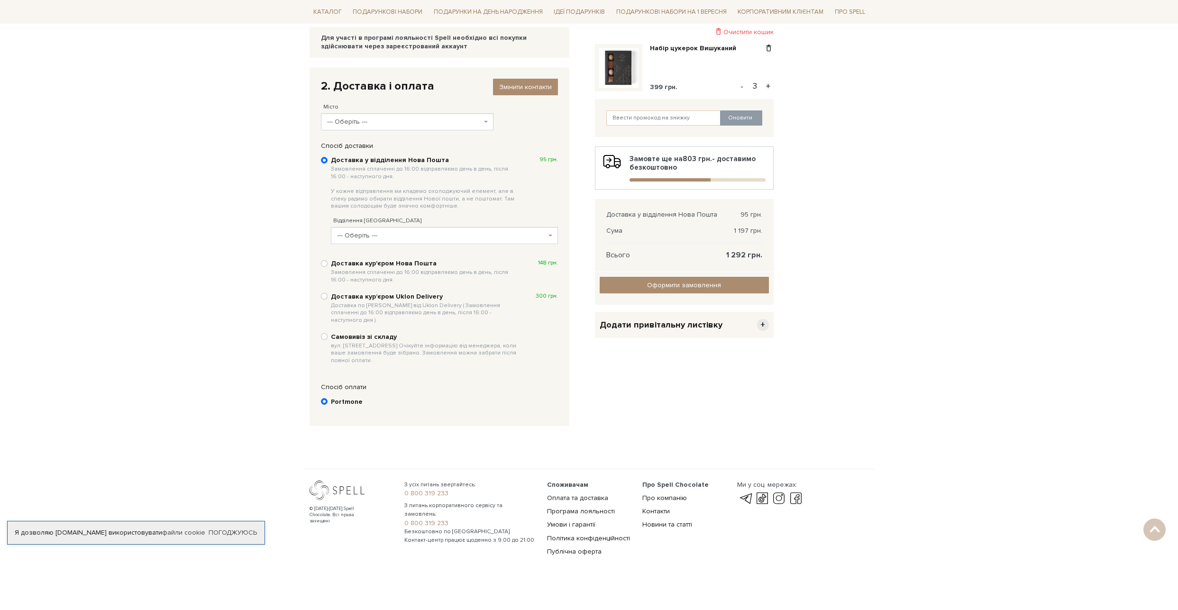
click at [382, 230] on span "--- Оберіть ---" at bounding box center [444, 235] width 227 height 17
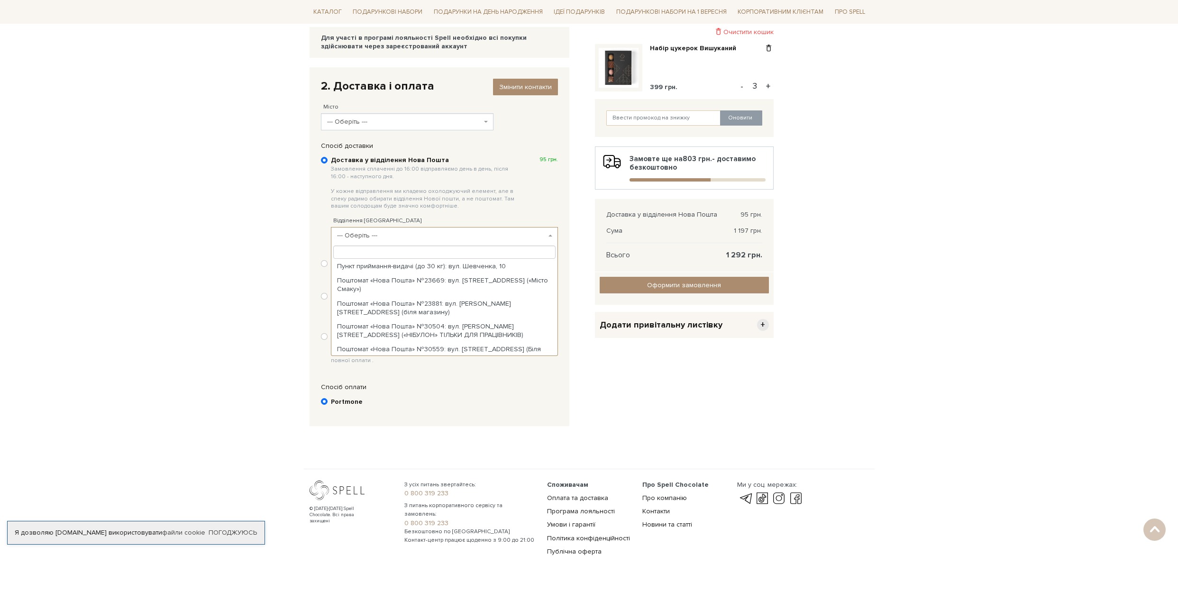
scroll to position [0, 0]
click at [361, 116] on span "--- Оберіть ---" at bounding box center [407, 121] width 173 height 17
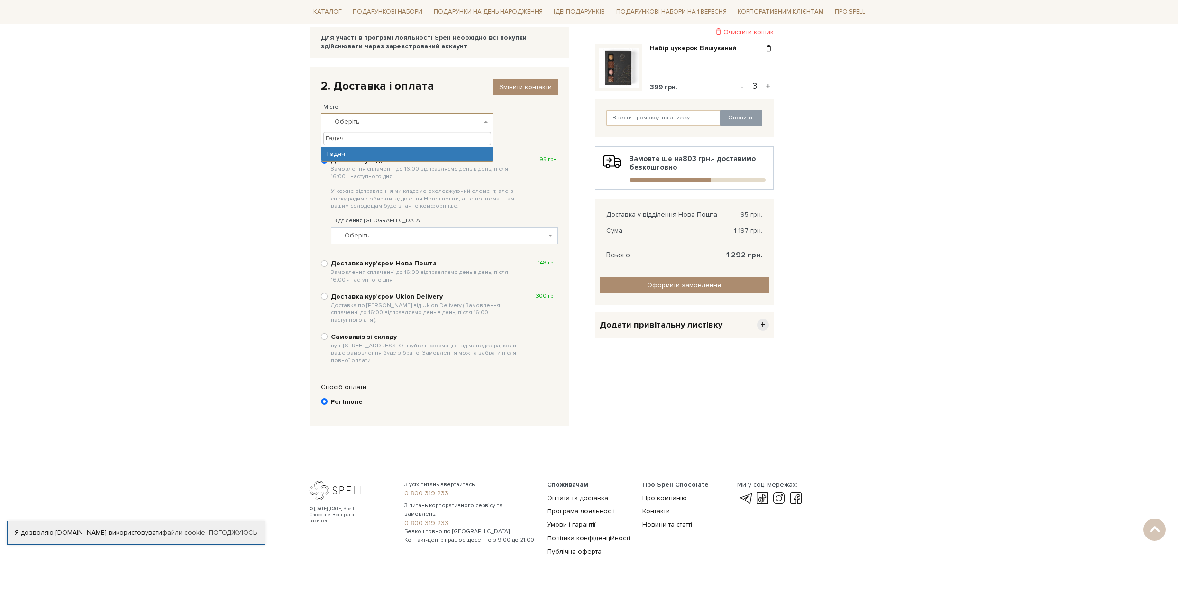
type input "Гадяч"
select select "Гадяч"
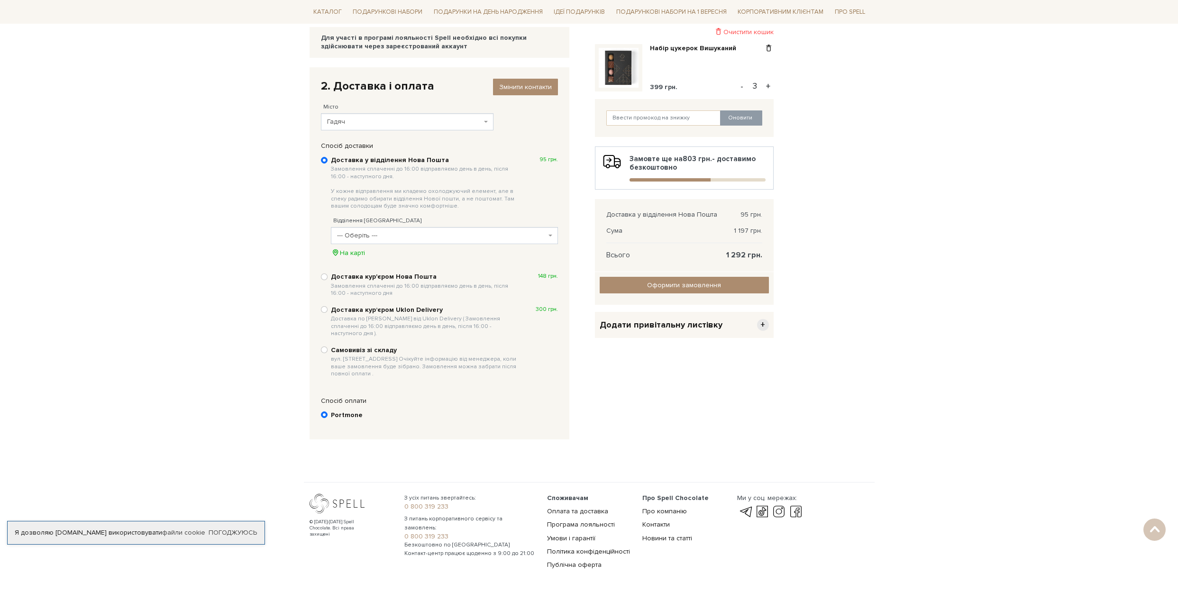
click at [377, 235] on span "--- Оберіть ---" at bounding box center [441, 235] width 209 height 9
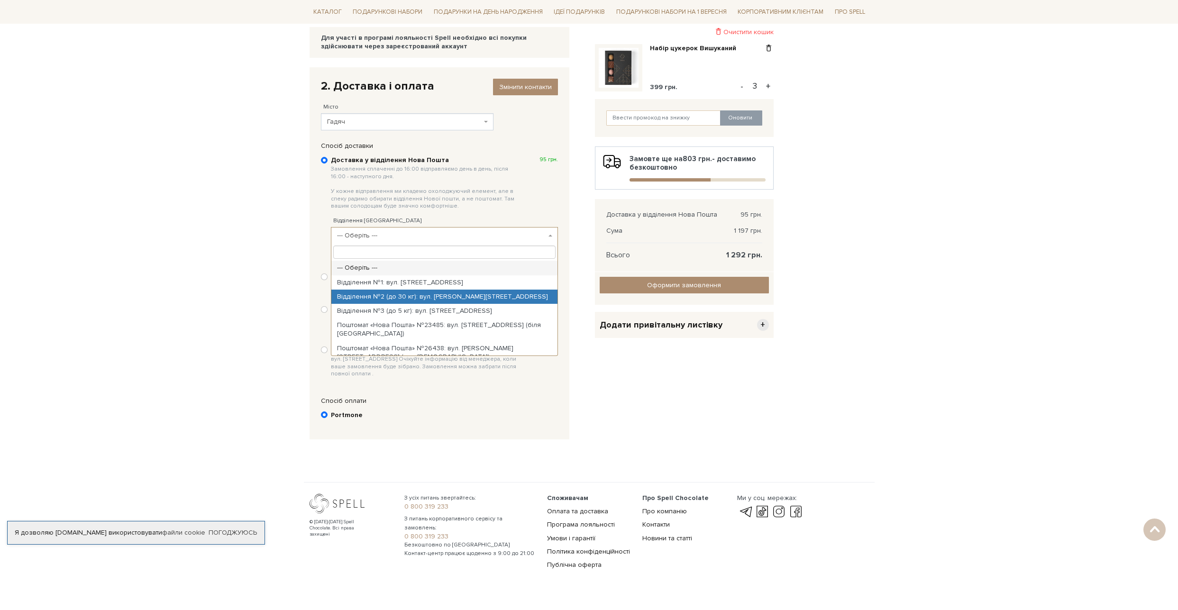
select select "Відділення №2 (до 30 кг): вул. Лохвицька, 30в"
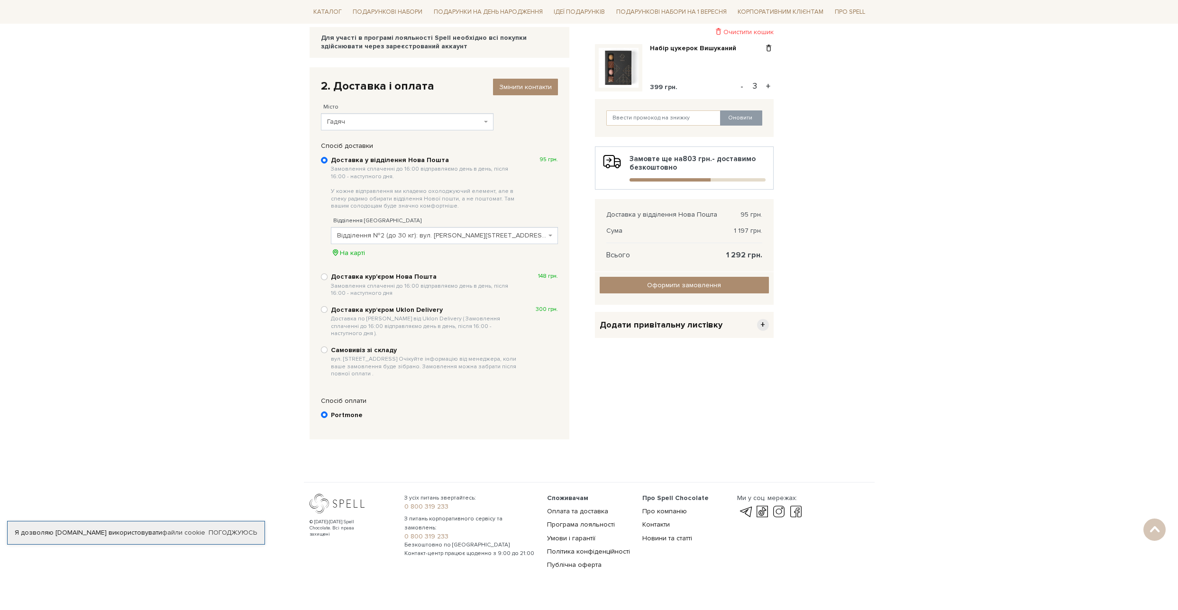
click at [392, 273] on b "Доставка кур'єром Нова Пошта Замовлення сплаченні до 16:00 відправляємо день в …" at bounding box center [425, 285] width 189 height 24
click at [327, 273] on input "Доставка кур'єром Нова Пошта Замовлення сплаченні до 16:00 відправляємо день в …" at bounding box center [324, 276] width 7 height 7
radio input "true"
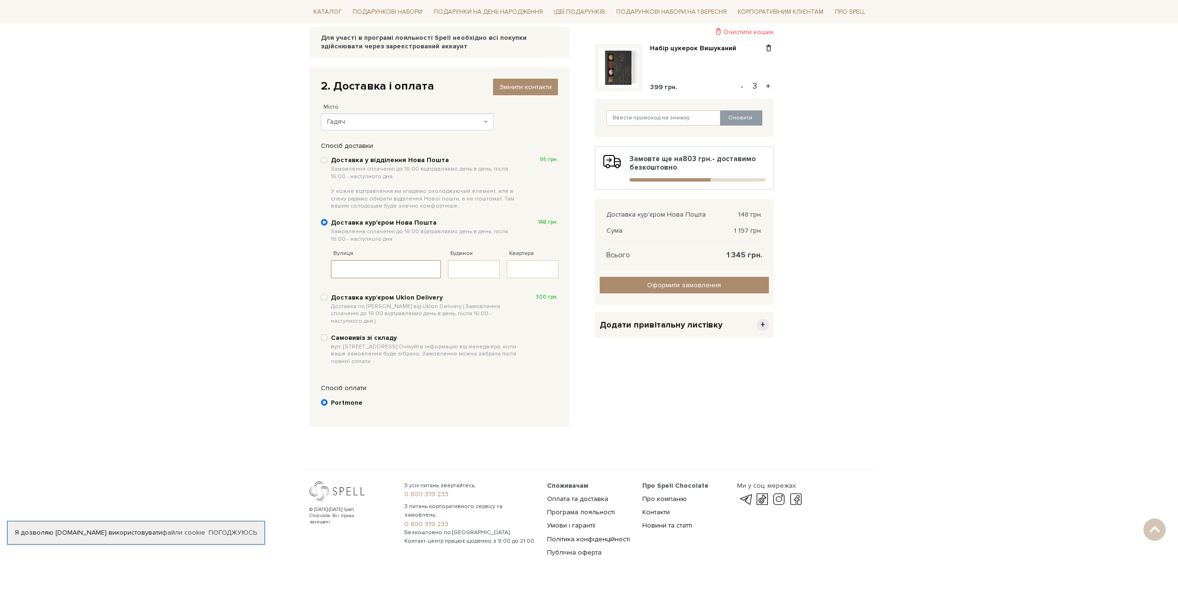
click at [372, 274] on input "Вулиця" at bounding box center [386, 269] width 110 height 18
type input "Степова"
click at [457, 268] on input "Будинок" at bounding box center [474, 269] width 52 height 18
type input "47"
click at [507, 361] on div "Доставка у відділення Нова Пошта Замовлення сплаченні до 16:00 відправляємо ден…" at bounding box center [439, 260] width 246 height 220
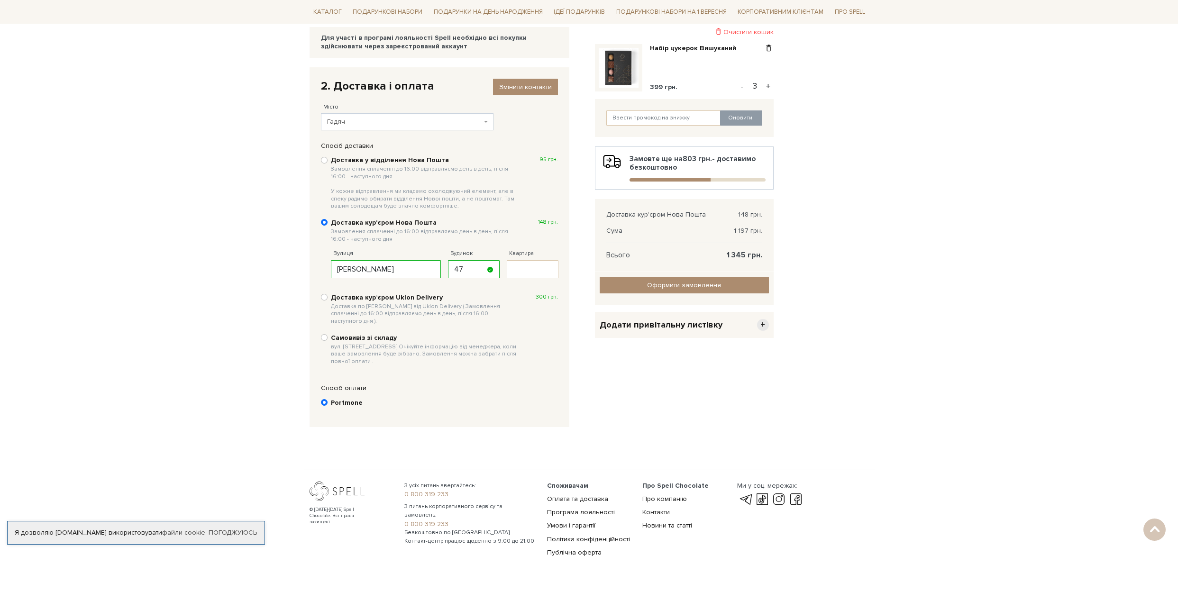
click at [392, 154] on div "Доставка у відділення Нова Пошта Замовлення сплаченні до 16:00 відправляємо ден…" at bounding box center [439, 260] width 246 height 220
click at [400, 159] on b "Доставка у відділення Нова Пошта Замовлення сплаченні до 16:00 відправляємо ден…" at bounding box center [425, 183] width 189 height 54
click at [327, 159] on input "Доставка у відділення Нова Пошта Замовлення сплаченні до 16:00 відправляємо ден…" at bounding box center [324, 160] width 7 height 7
radio input "true"
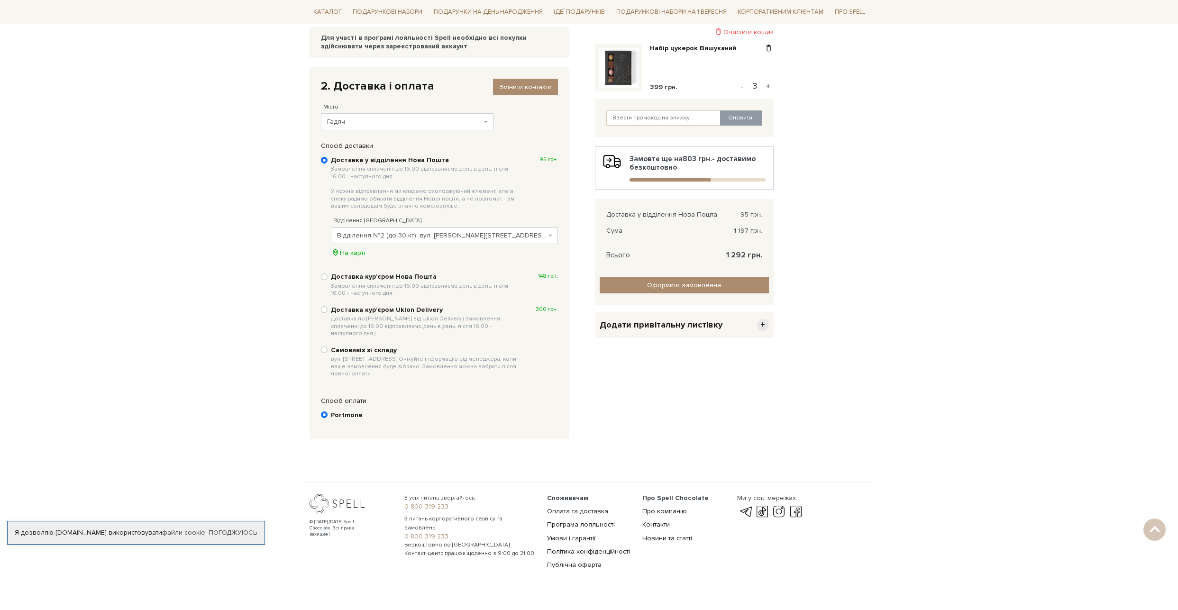
click at [382, 278] on b "Доставка кур'єром Нова Пошта Замовлення сплаченні до 16:00 відправляємо день в …" at bounding box center [425, 285] width 189 height 24
click at [327, 278] on input "Доставка кур'єром Нова Пошта Замовлення сплаченні до 16:00 відправляємо день в …" at bounding box center [324, 276] width 7 height 7
radio input "true"
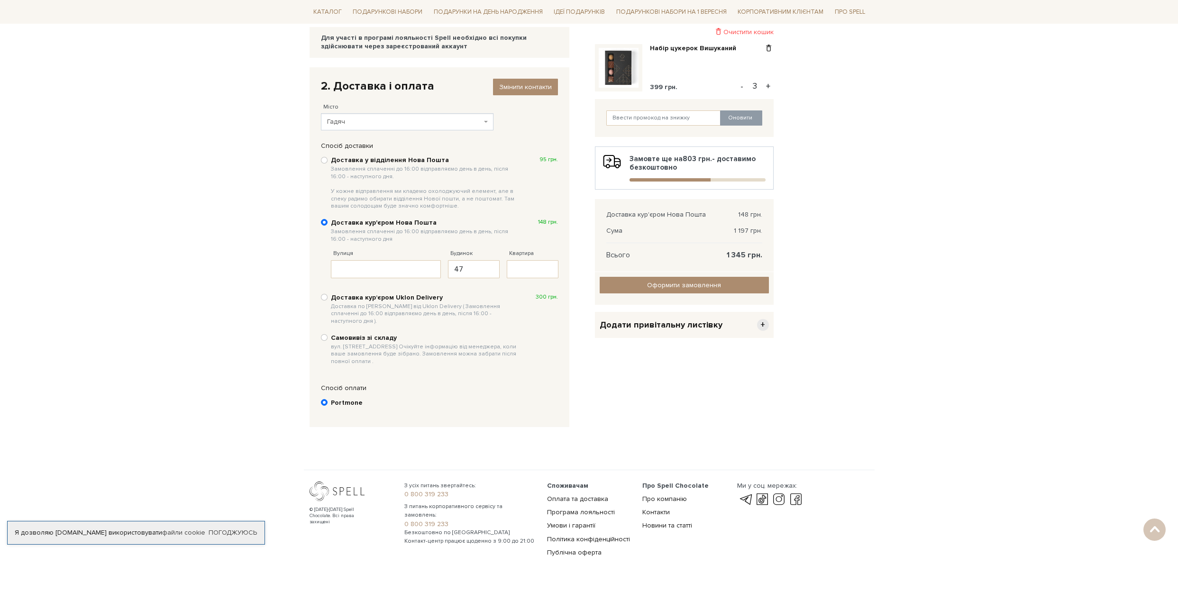
click at [378, 158] on b "Доставка у відділення Нова Пошта Замовлення сплаченні до 16:00 відправляємо ден…" at bounding box center [425, 183] width 189 height 54
click at [327, 158] on input "Доставка у відділення Нова Пошта Замовлення сплаченні до 16:00 відправляємо ден…" at bounding box center [324, 160] width 7 height 7
radio input "true"
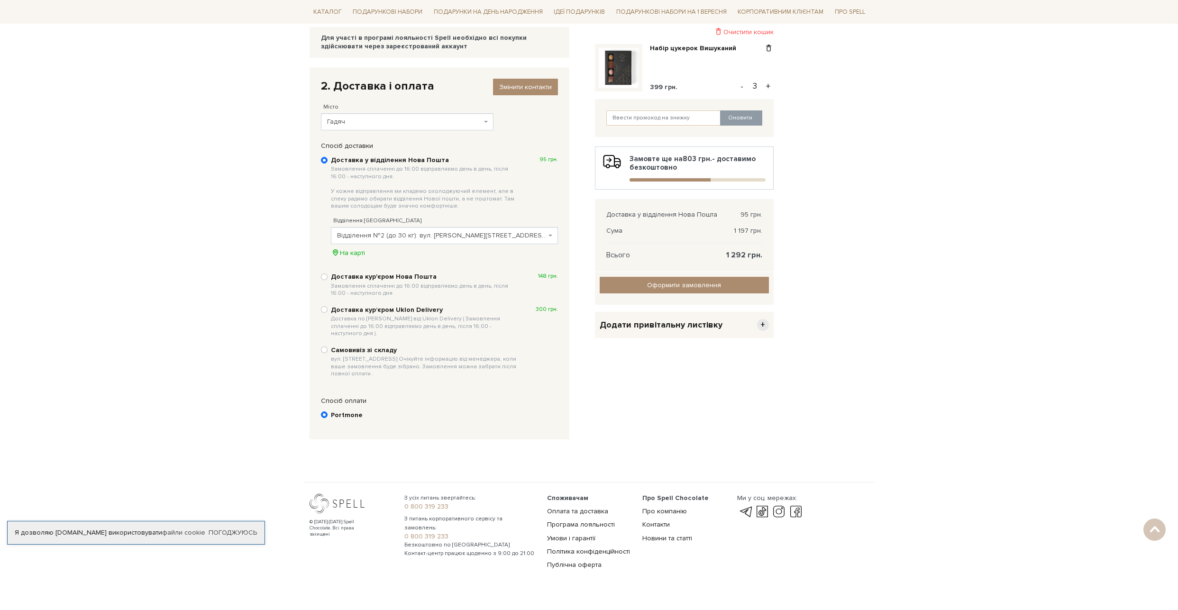
click at [396, 236] on span "Відділення №2 (до 30 кг): вул. Лохвицька, 30в" at bounding box center [441, 235] width 209 height 9
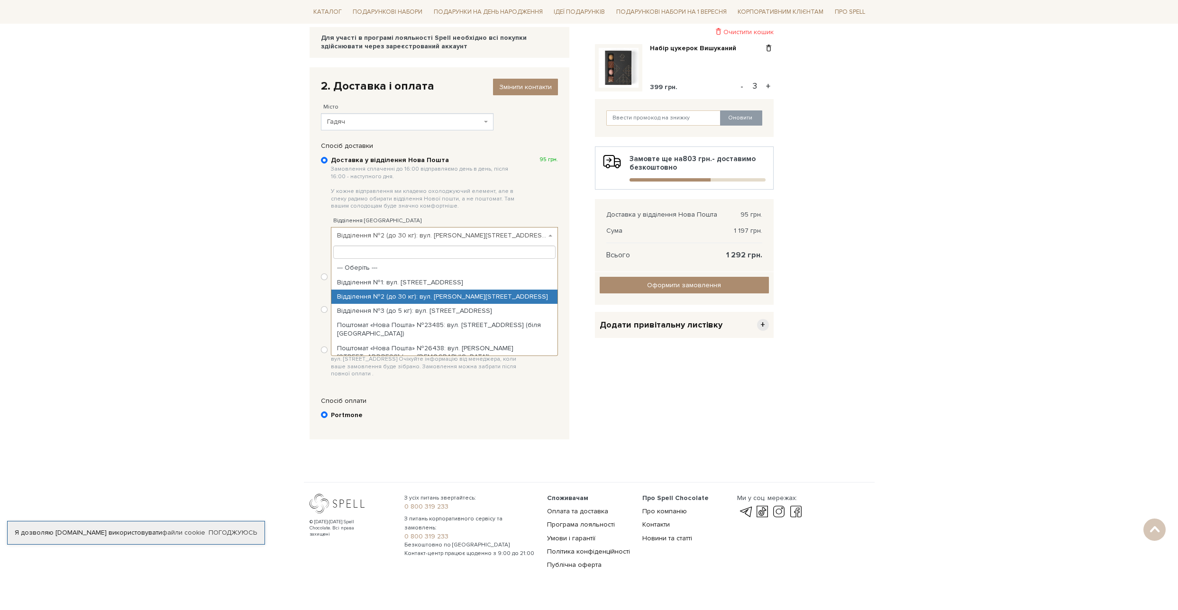
click at [404, 235] on span "Відділення №2 (до 30 кг): вул. Лохвицька, 30в" at bounding box center [441, 235] width 209 height 9
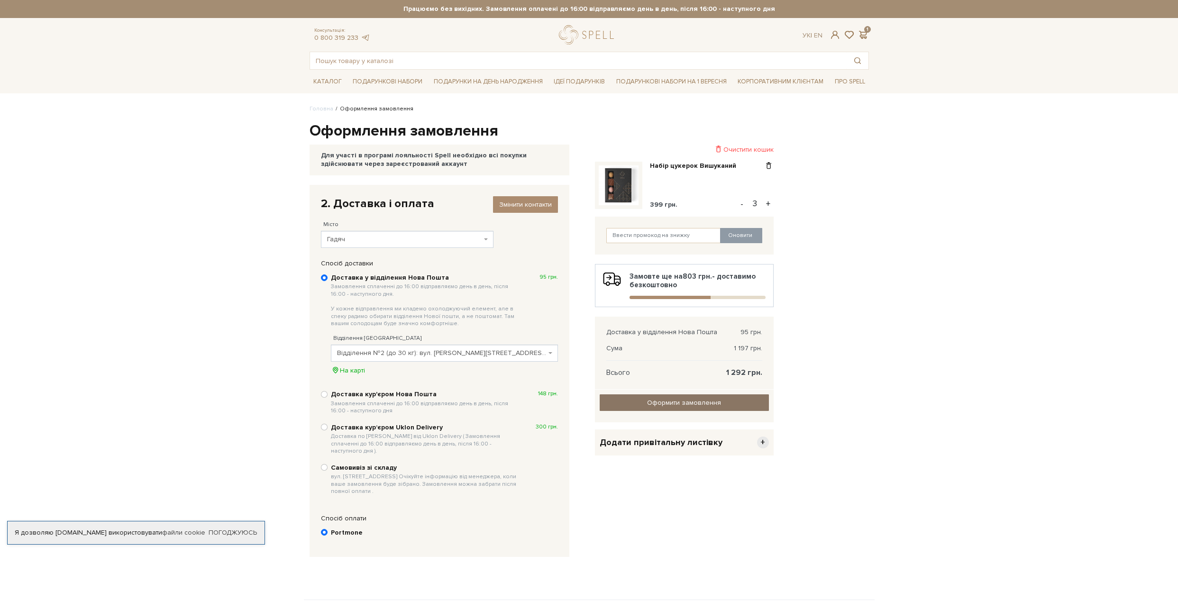
click at [684, 403] on input "Оформити замовлення" at bounding box center [684, 402] width 169 height 17
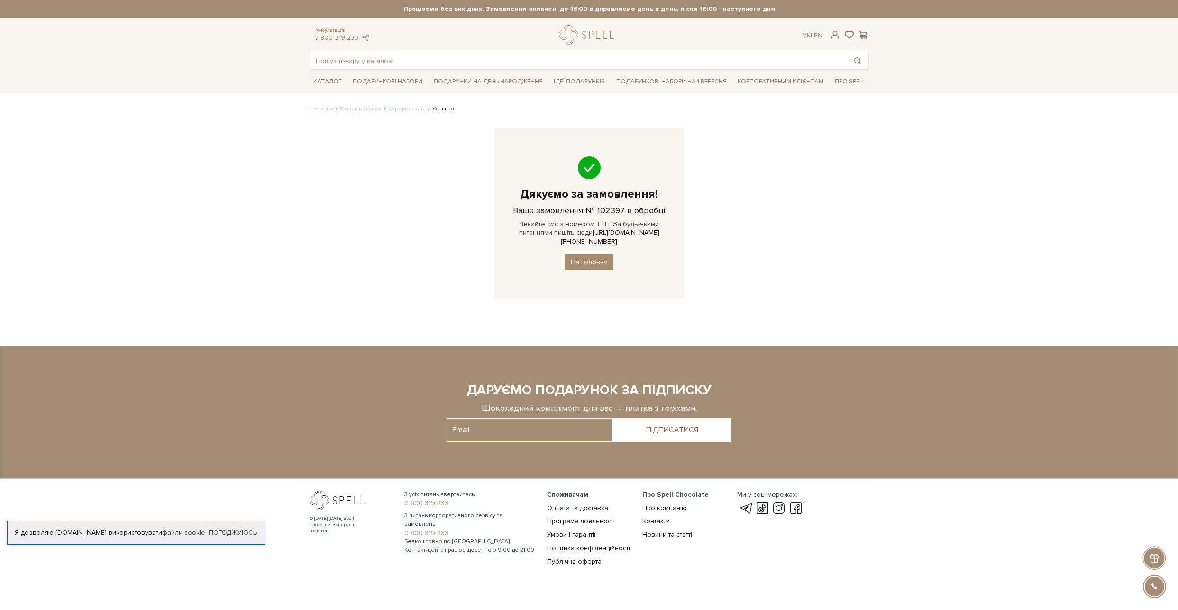
click at [922, 216] on body "Подарункові набори SALE Корпоративним клієнтам Доставка і оплата Консультація: …" at bounding box center [589, 290] width 1178 height 580
